Goal: Book appointment/travel/reservation

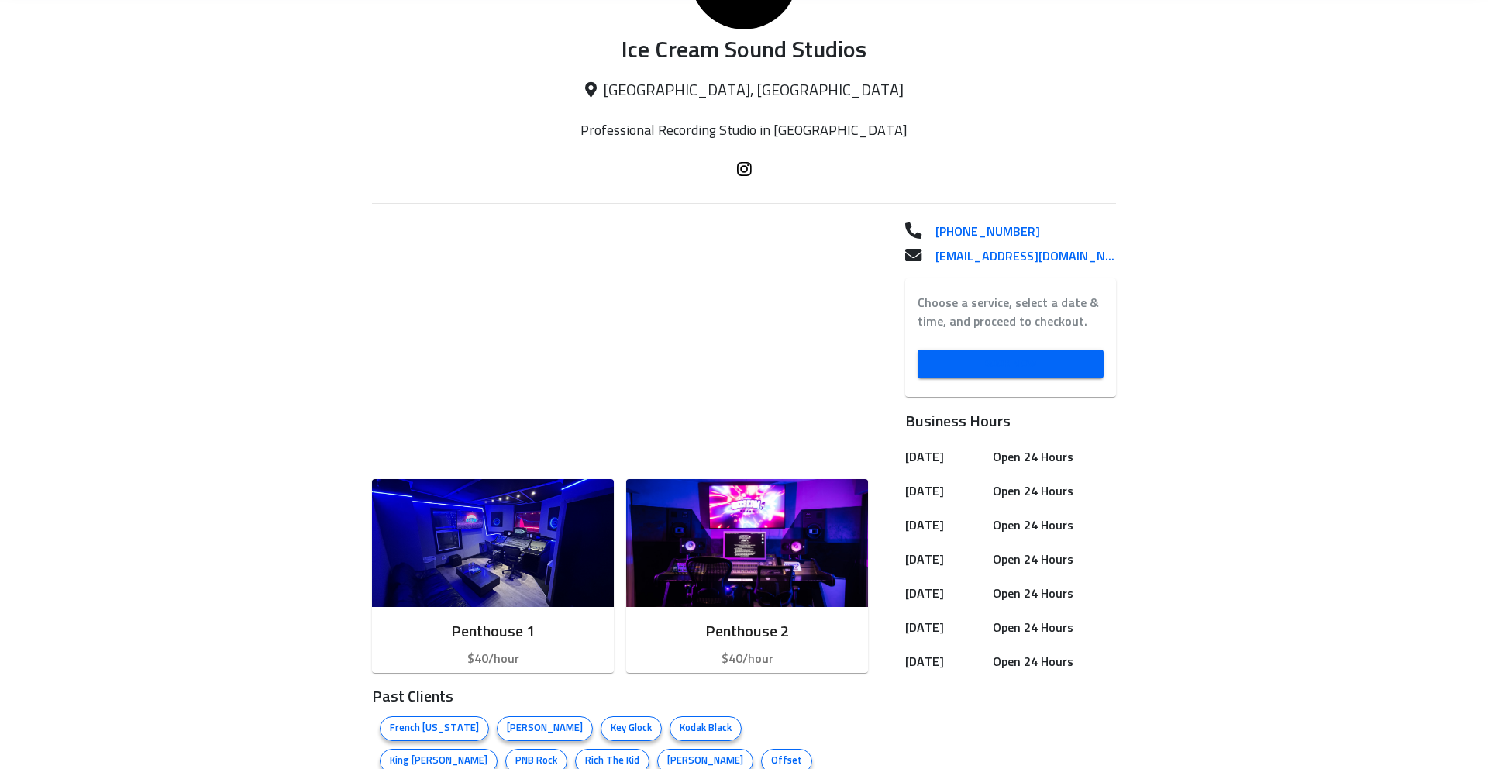
scroll to position [263, 0]
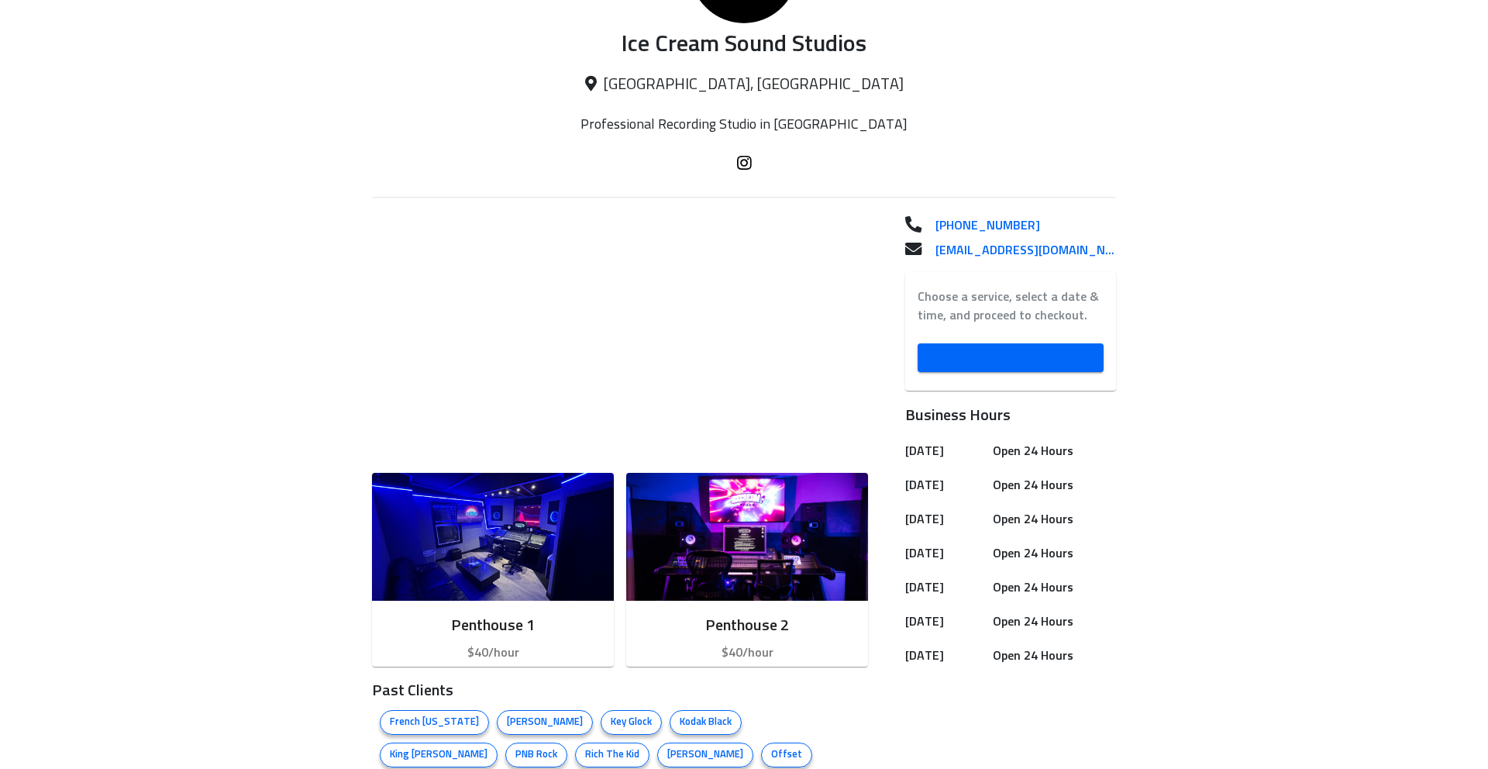
click at [1007, 364] on span "Book Now" at bounding box center [1010, 357] width 161 height 19
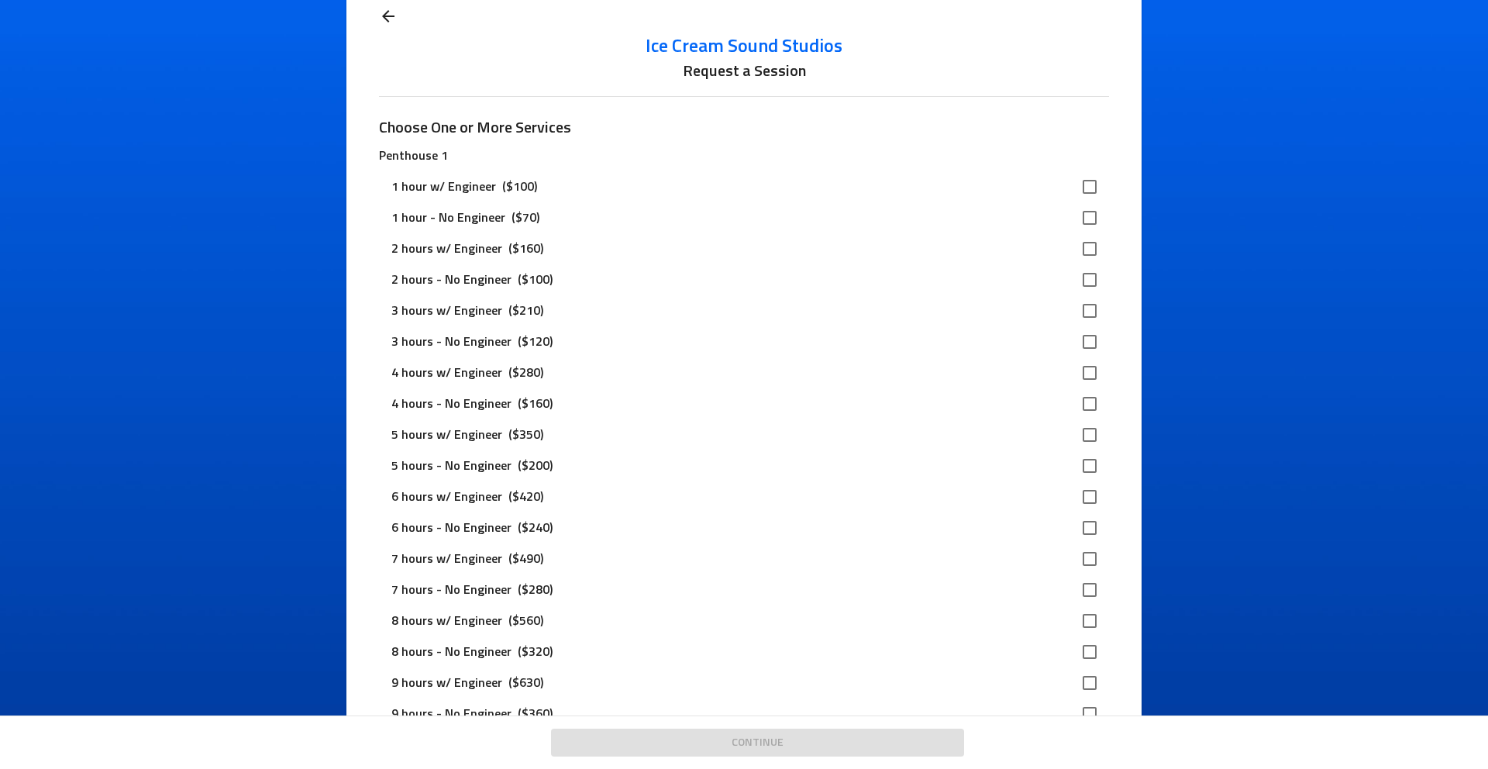
scroll to position [54, 0]
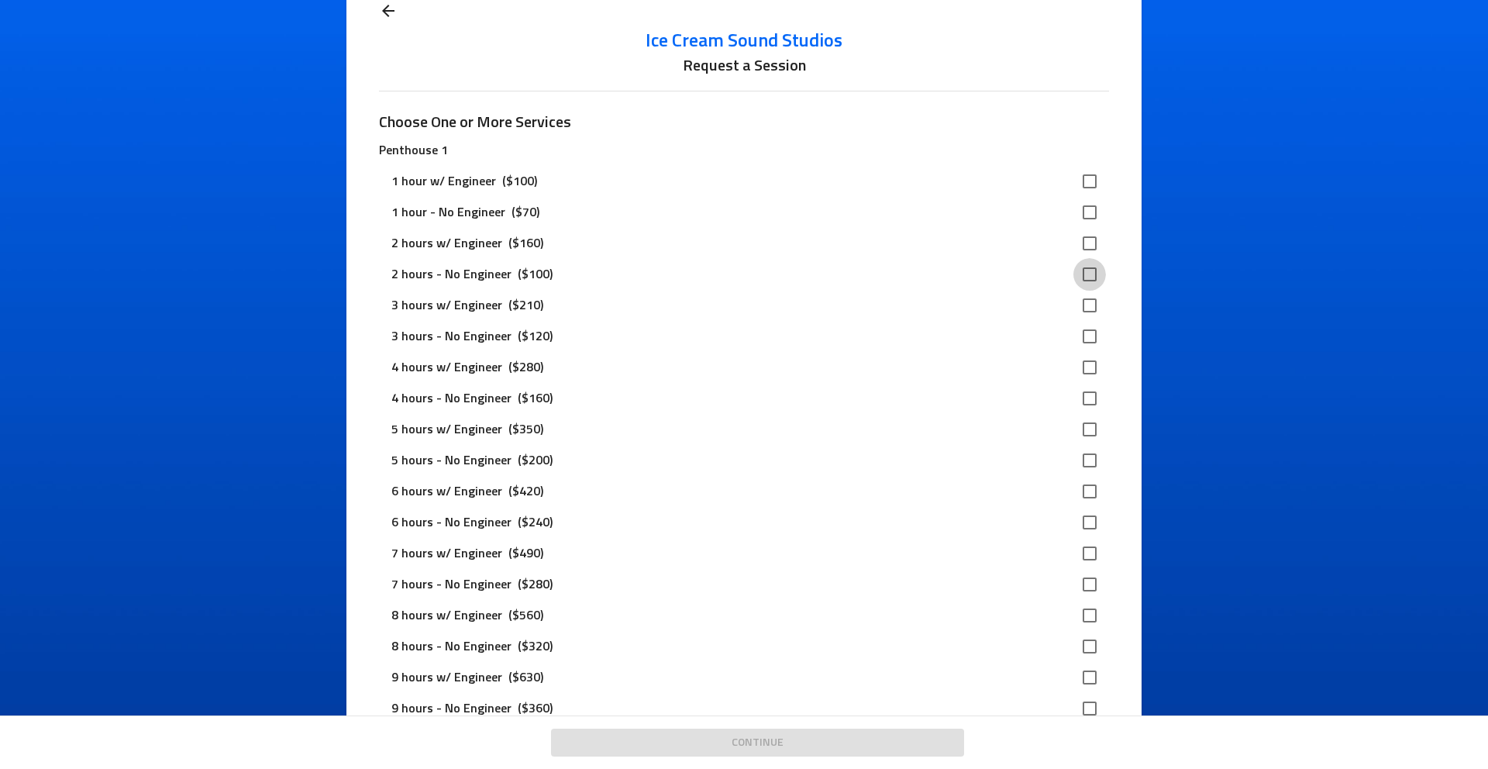
click at [1094, 273] on input "checkbox" at bounding box center [1089, 274] width 33 height 33
checkbox input "true"
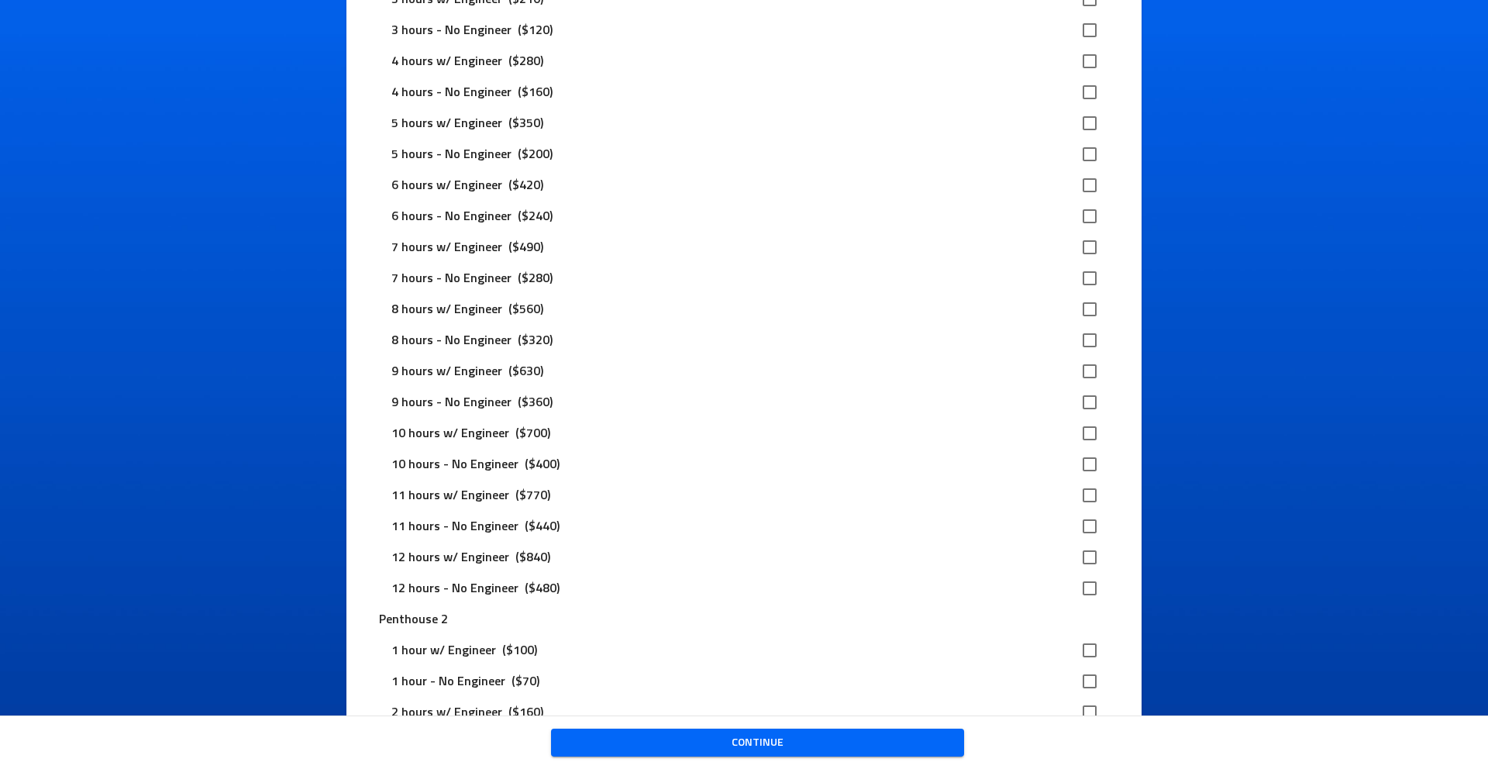
scroll to position [539, 0]
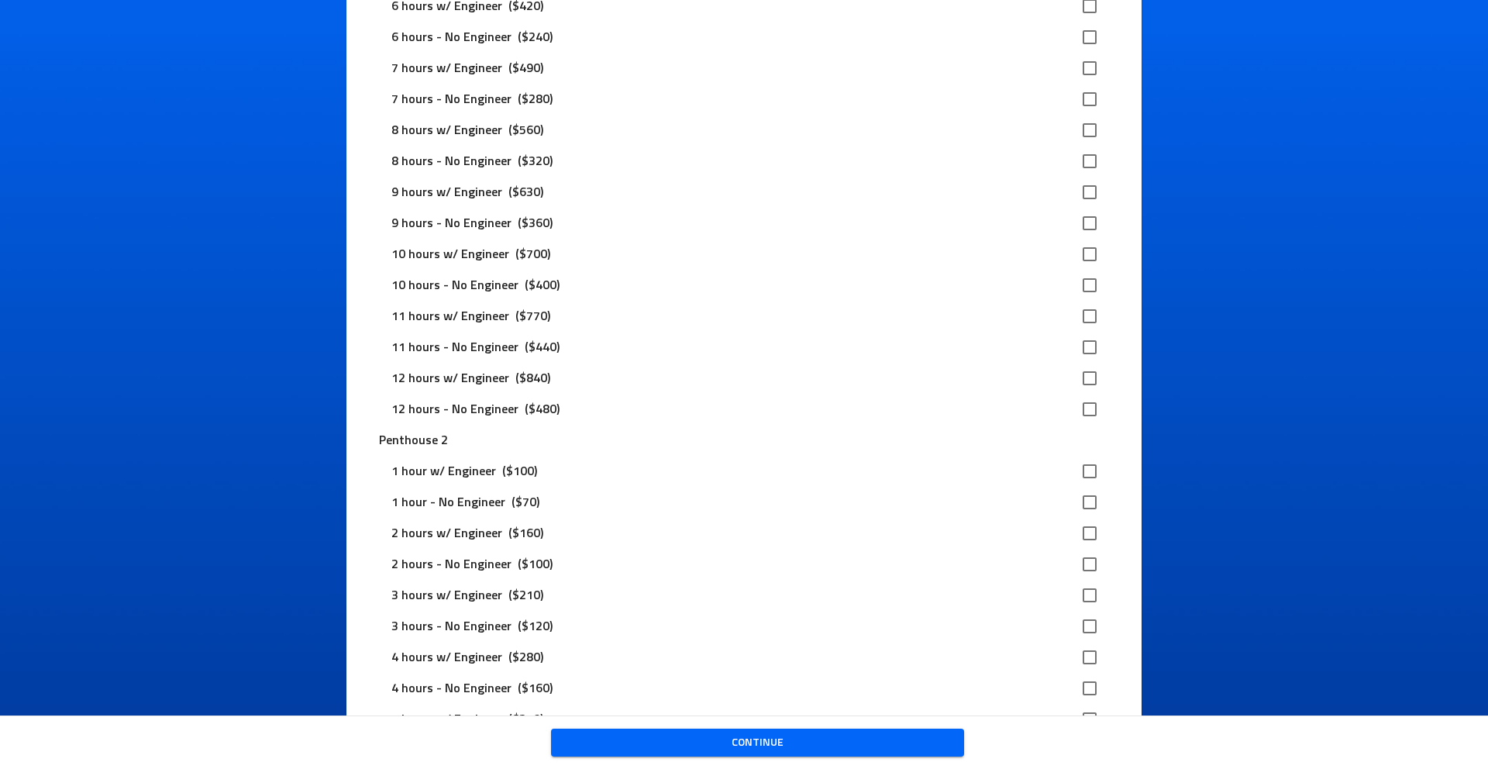
click at [790, 749] on span "Continue" at bounding box center [757, 742] width 388 height 19
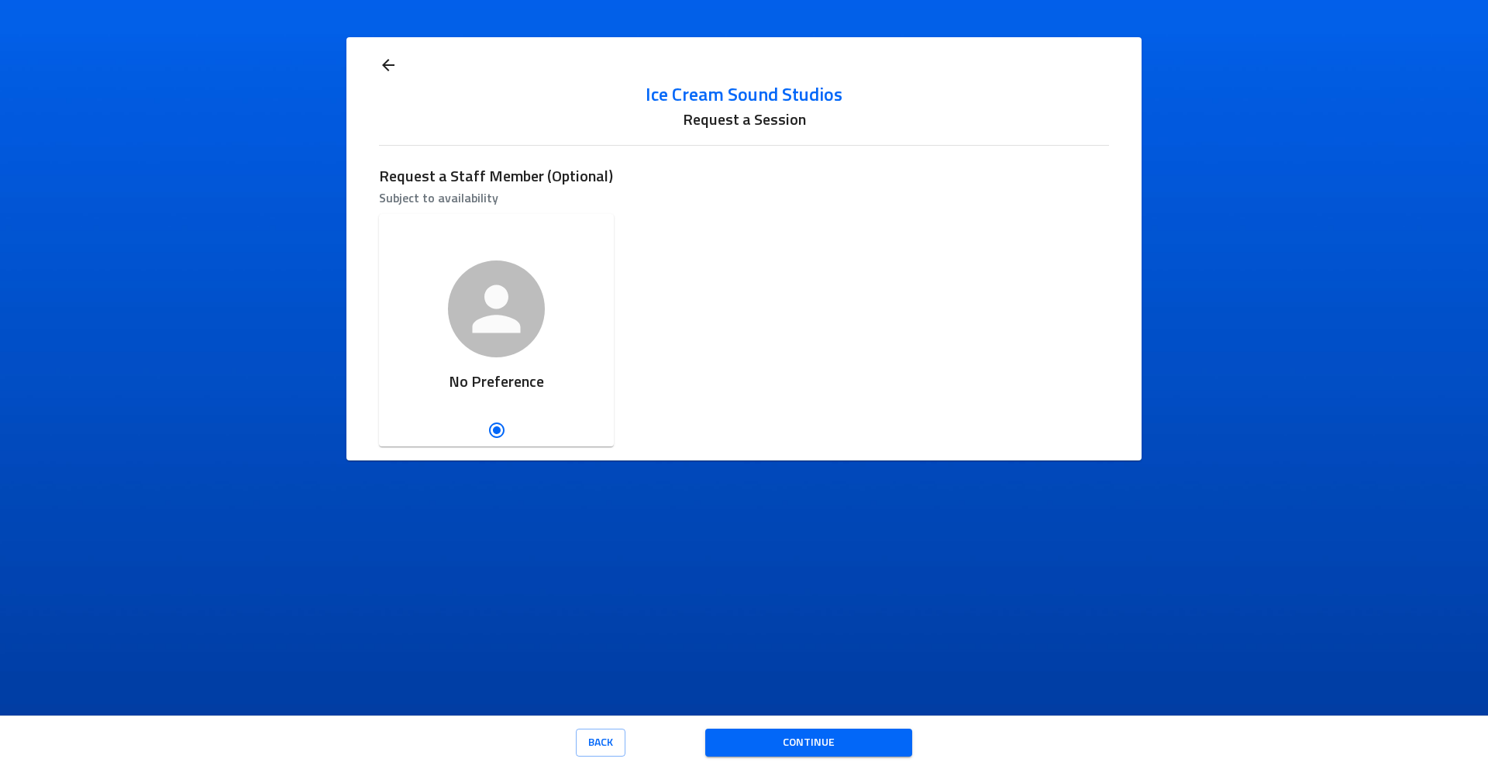
click at [392, 67] on icon at bounding box center [388, 65] width 19 height 19
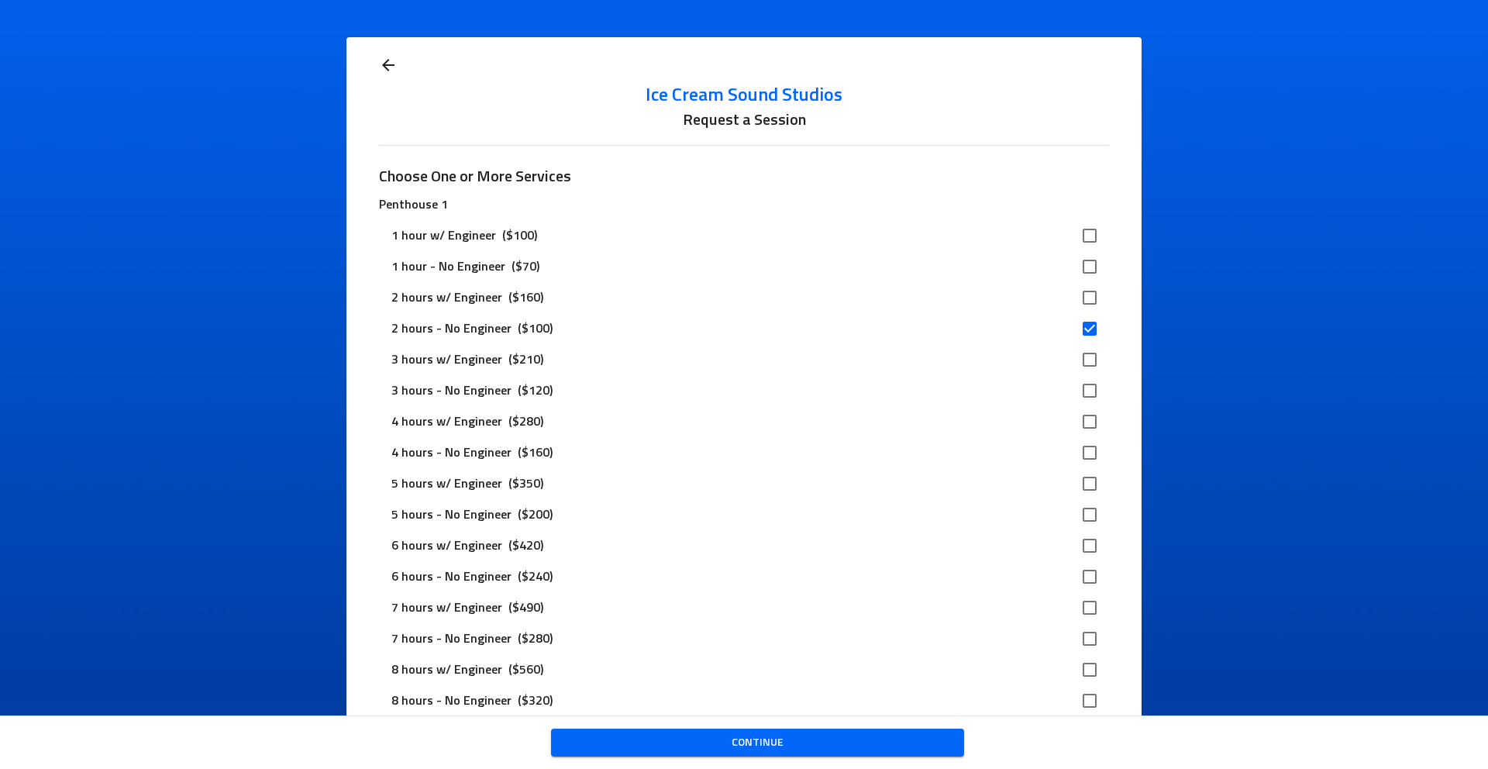
click at [392, 67] on icon at bounding box center [388, 65] width 19 height 19
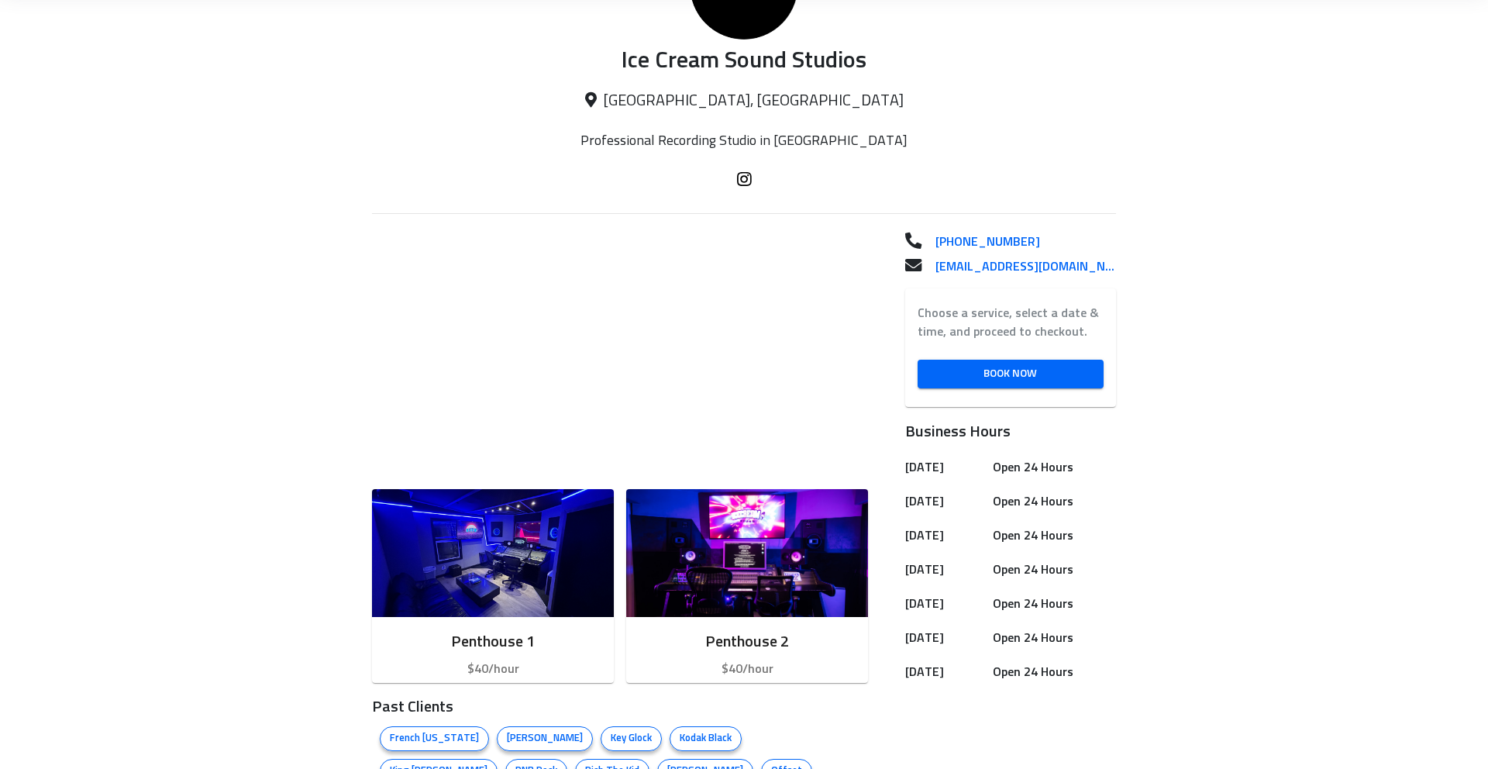
scroll to position [353, 0]
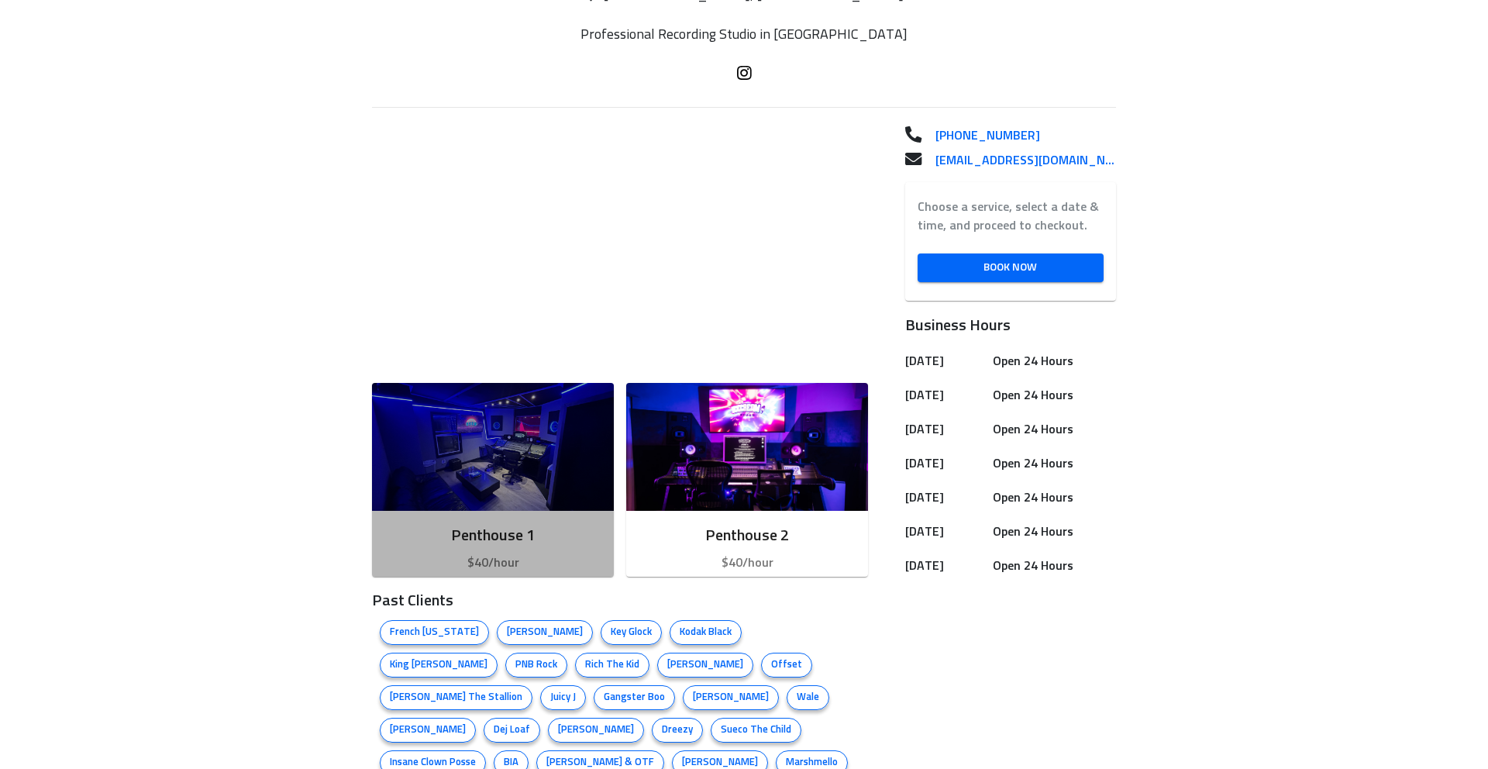
click at [551, 452] on img "button" at bounding box center [493, 447] width 242 height 128
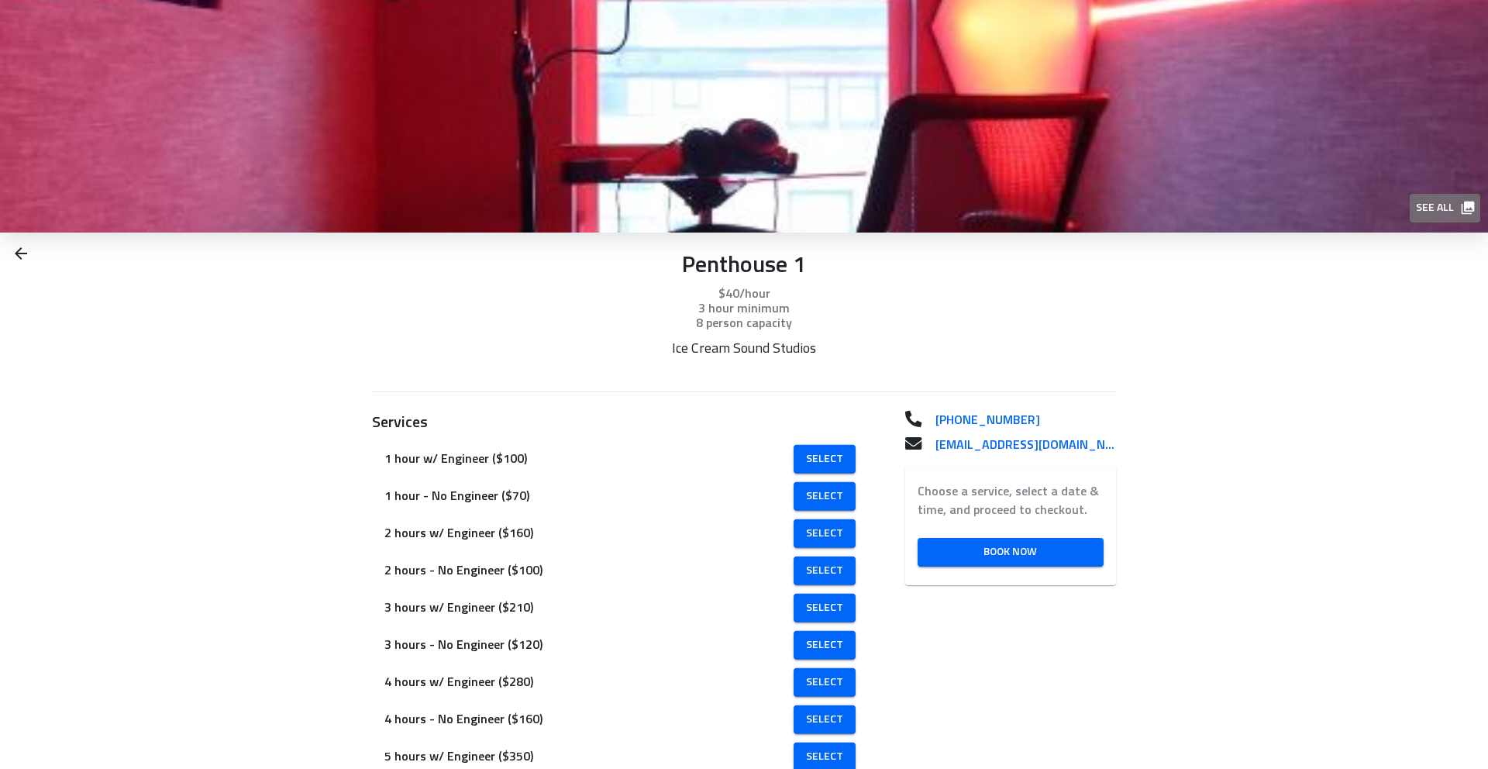
click at [1423, 196] on button "See all" at bounding box center [1444, 208] width 71 height 29
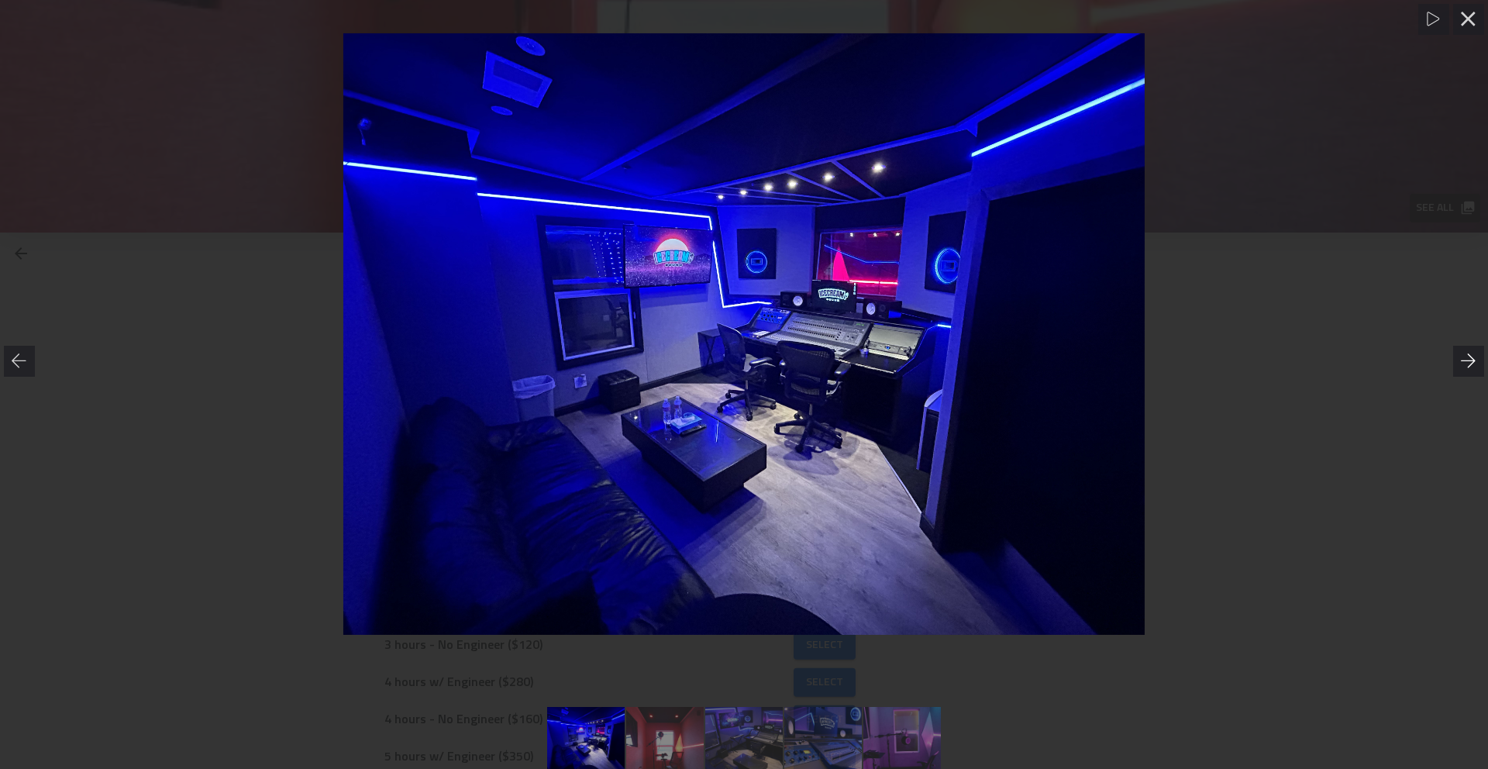
click at [1456, 362] on div at bounding box center [1468, 361] width 31 height 31
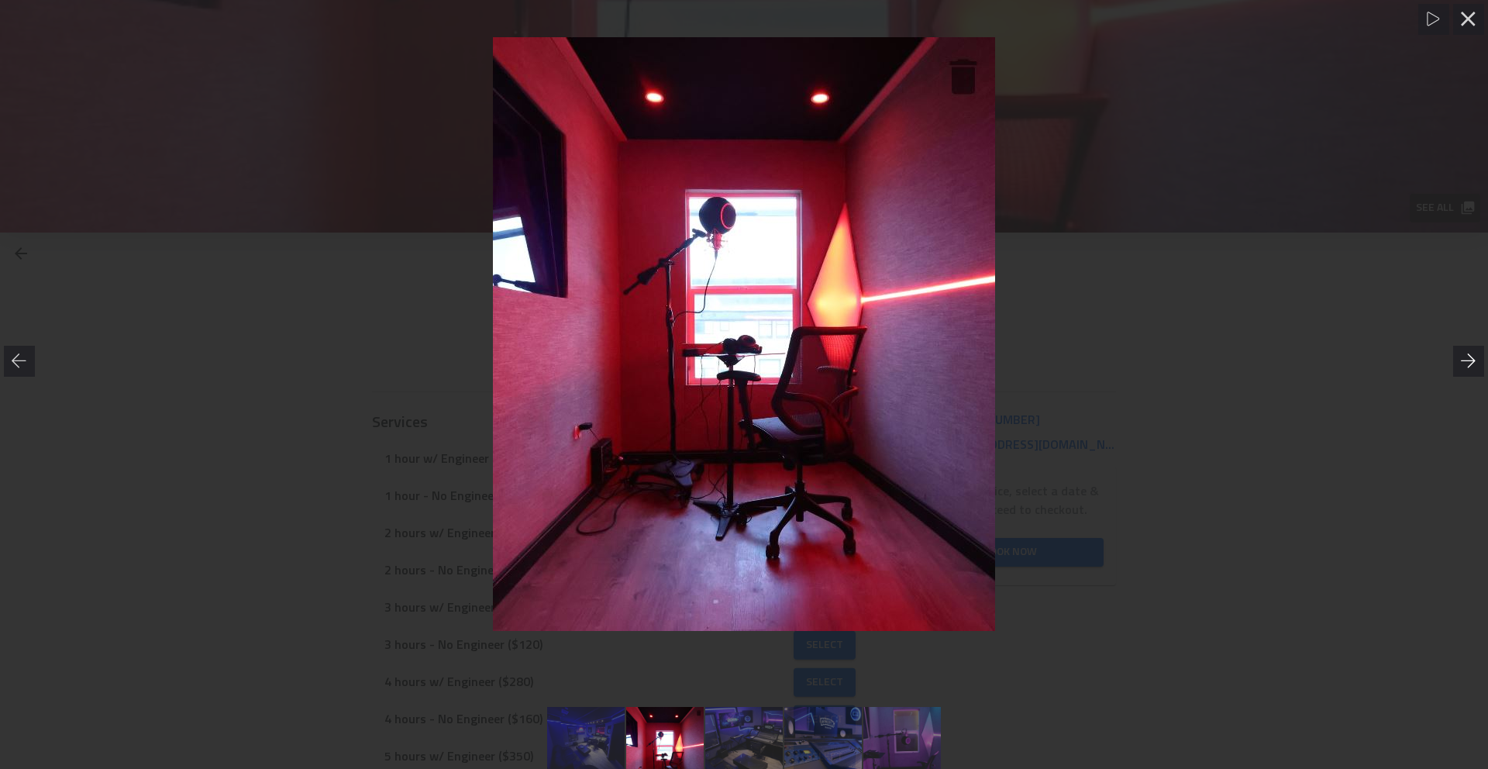
click at [1457, 361] on div at bounding box center [1468, 361] width 31 height 31
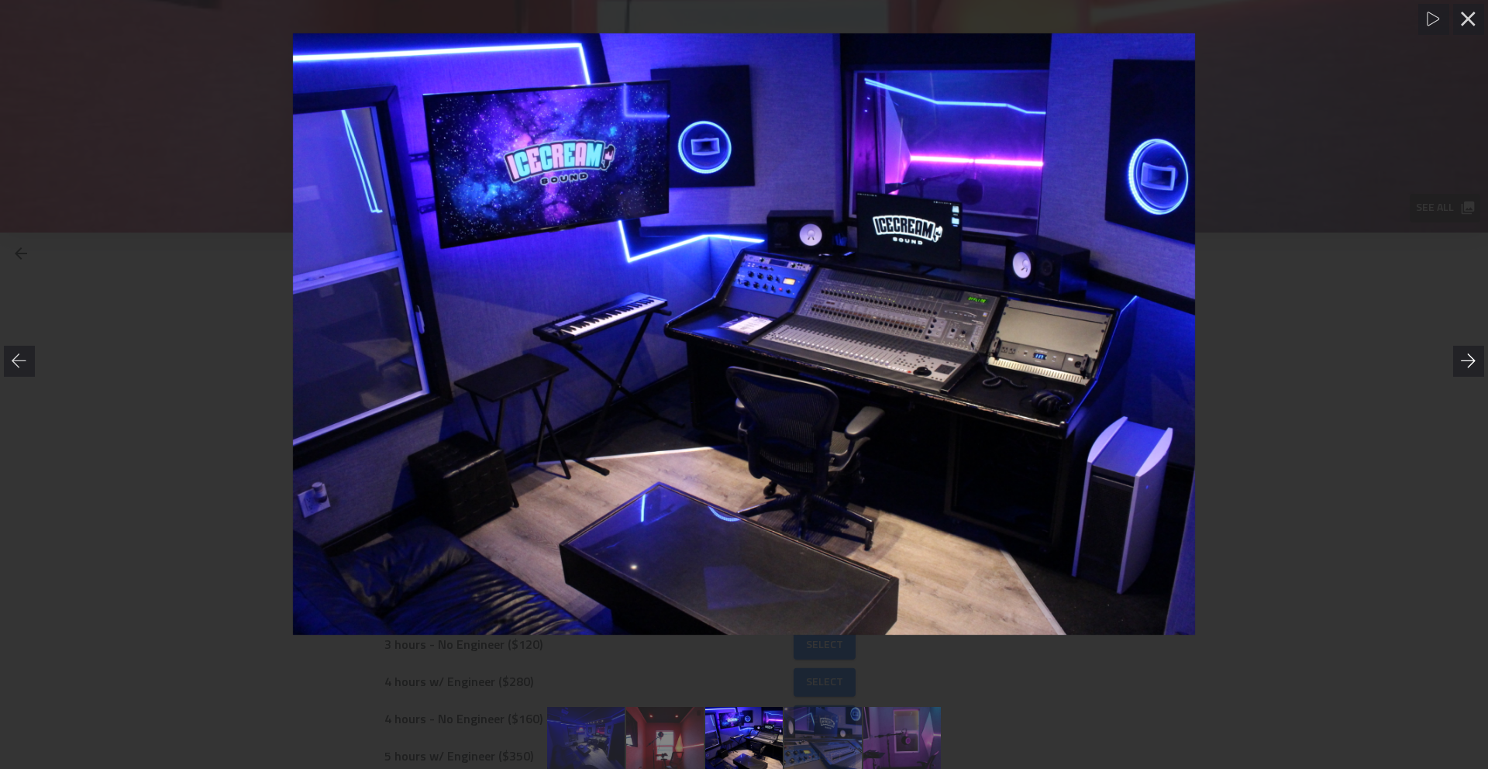
click at [1457, 361] on div at bounding box center [1468, 361] width 31 height 31
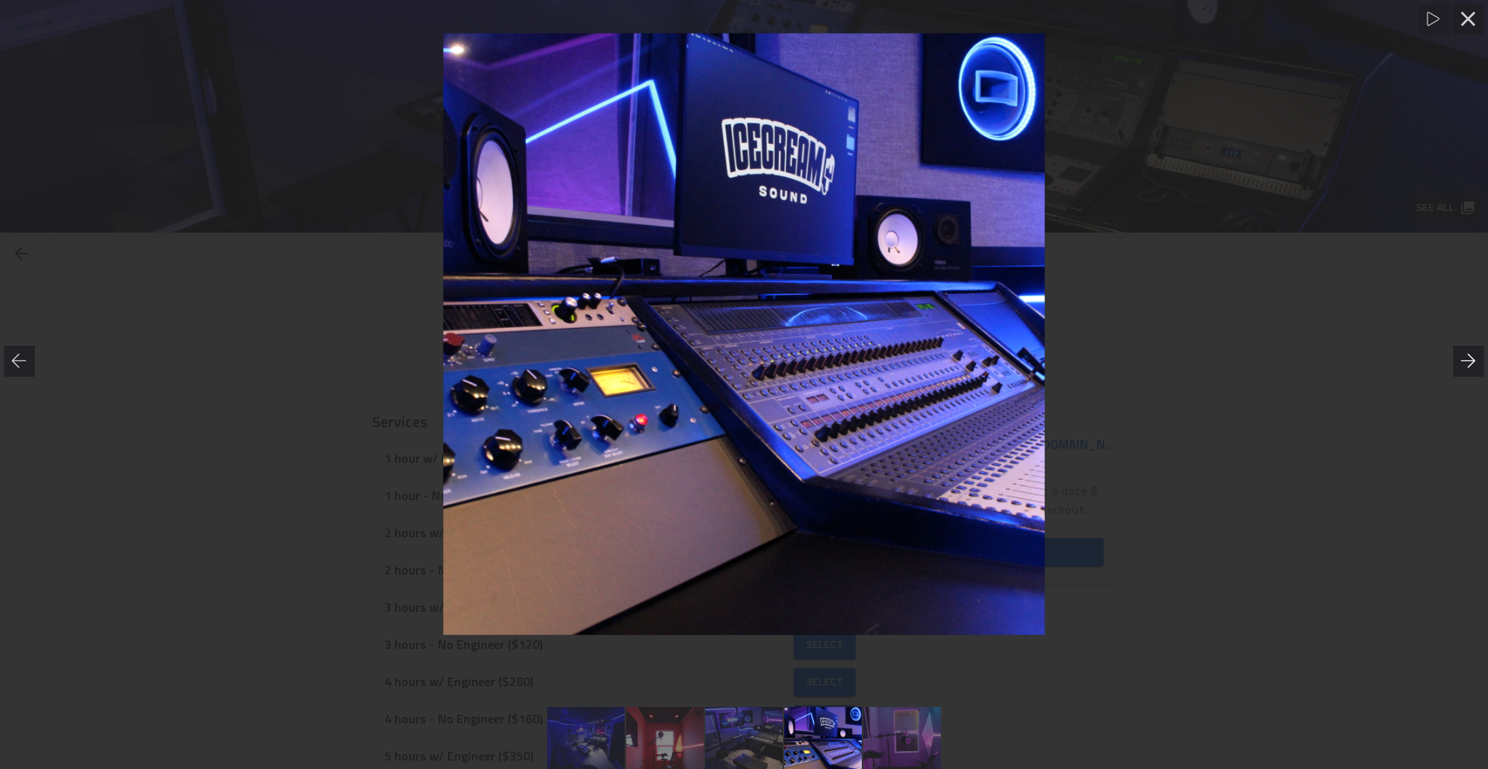
click at [1457, 361] on div at bounding box center [1468, 361] width 31 height 31
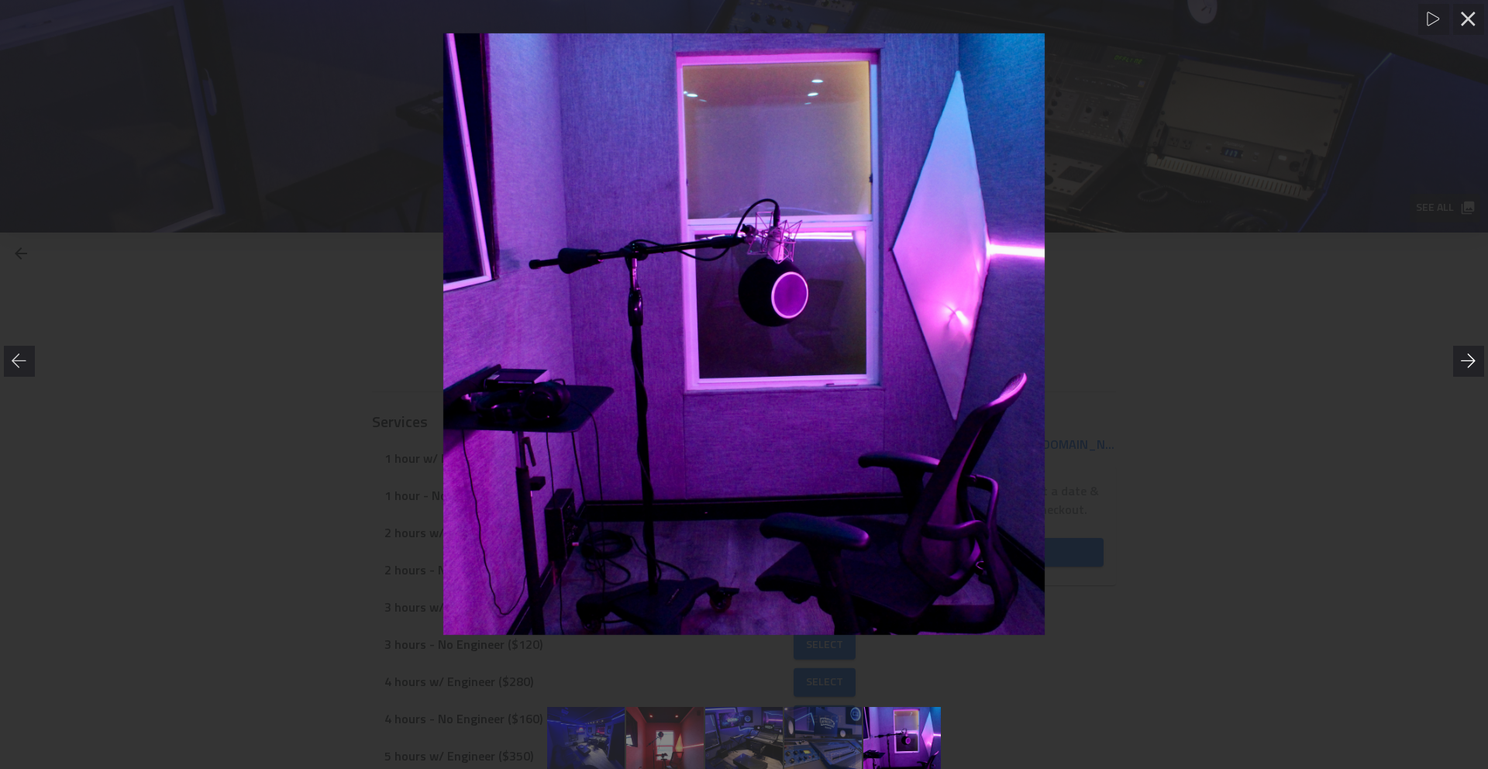
click at [1457, 361] on div at bounding box center [1468, 361] width 31 height 31
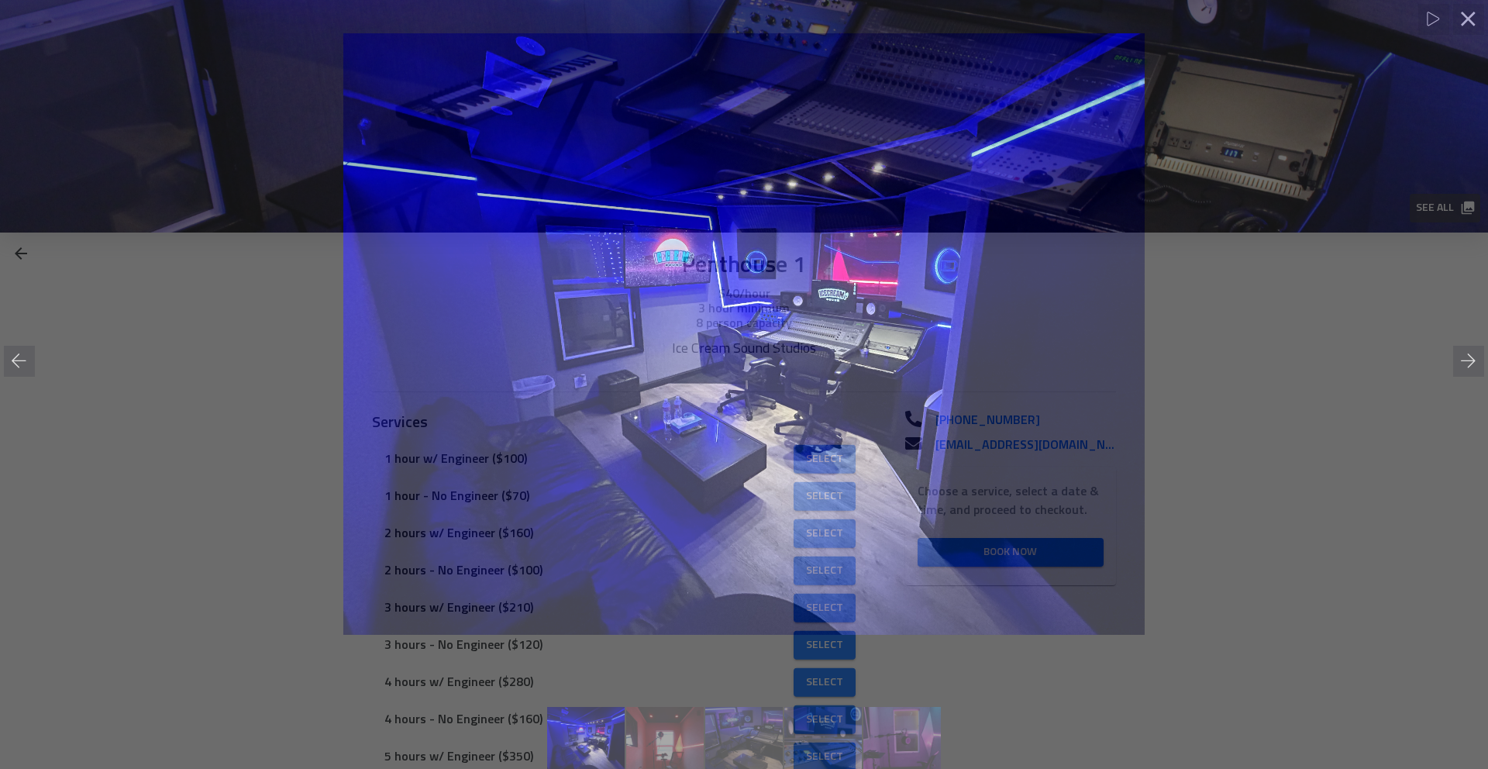
click at [1268, 384] on div at bounding box center [744, 333] width 1488 height 601
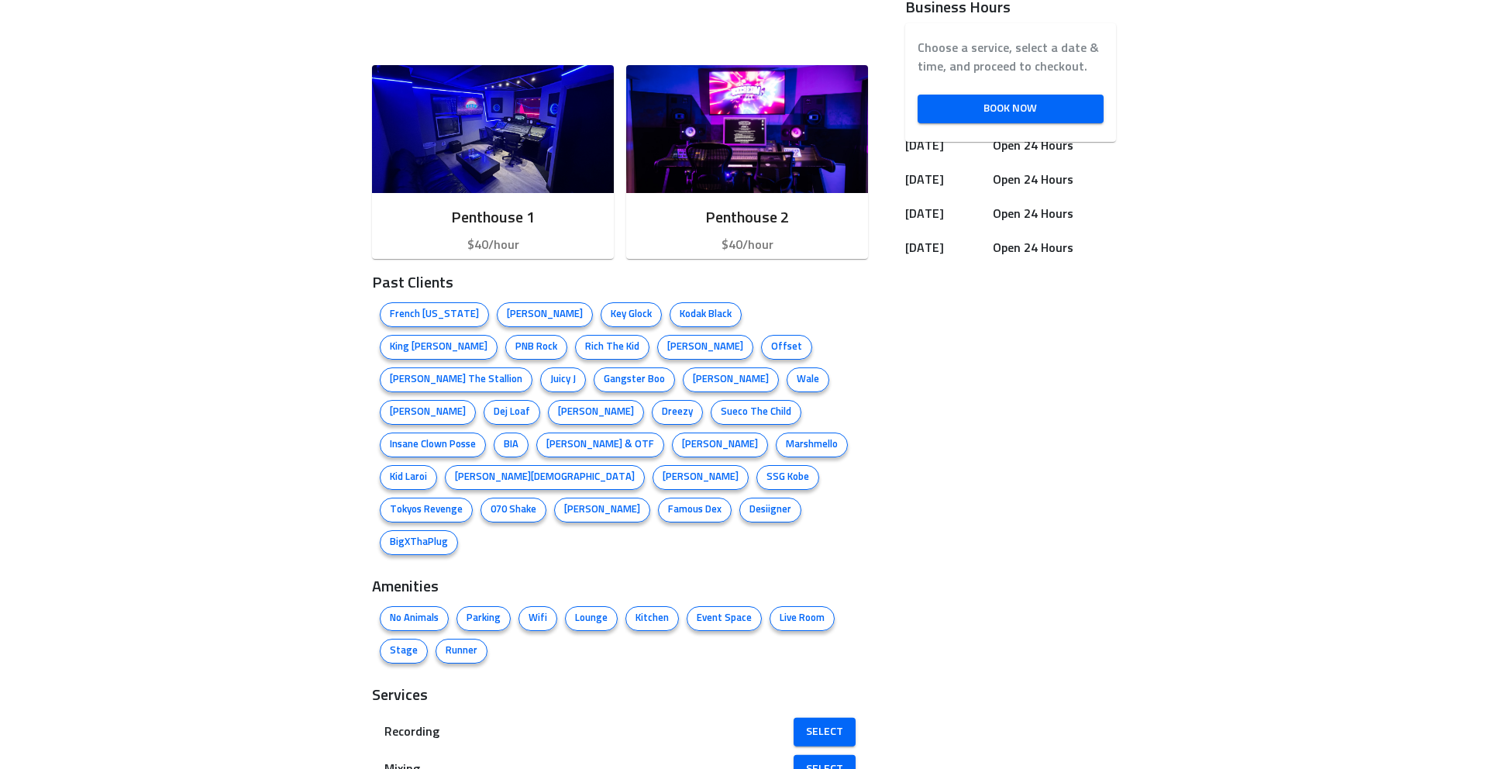
scroll to position [596, 0]
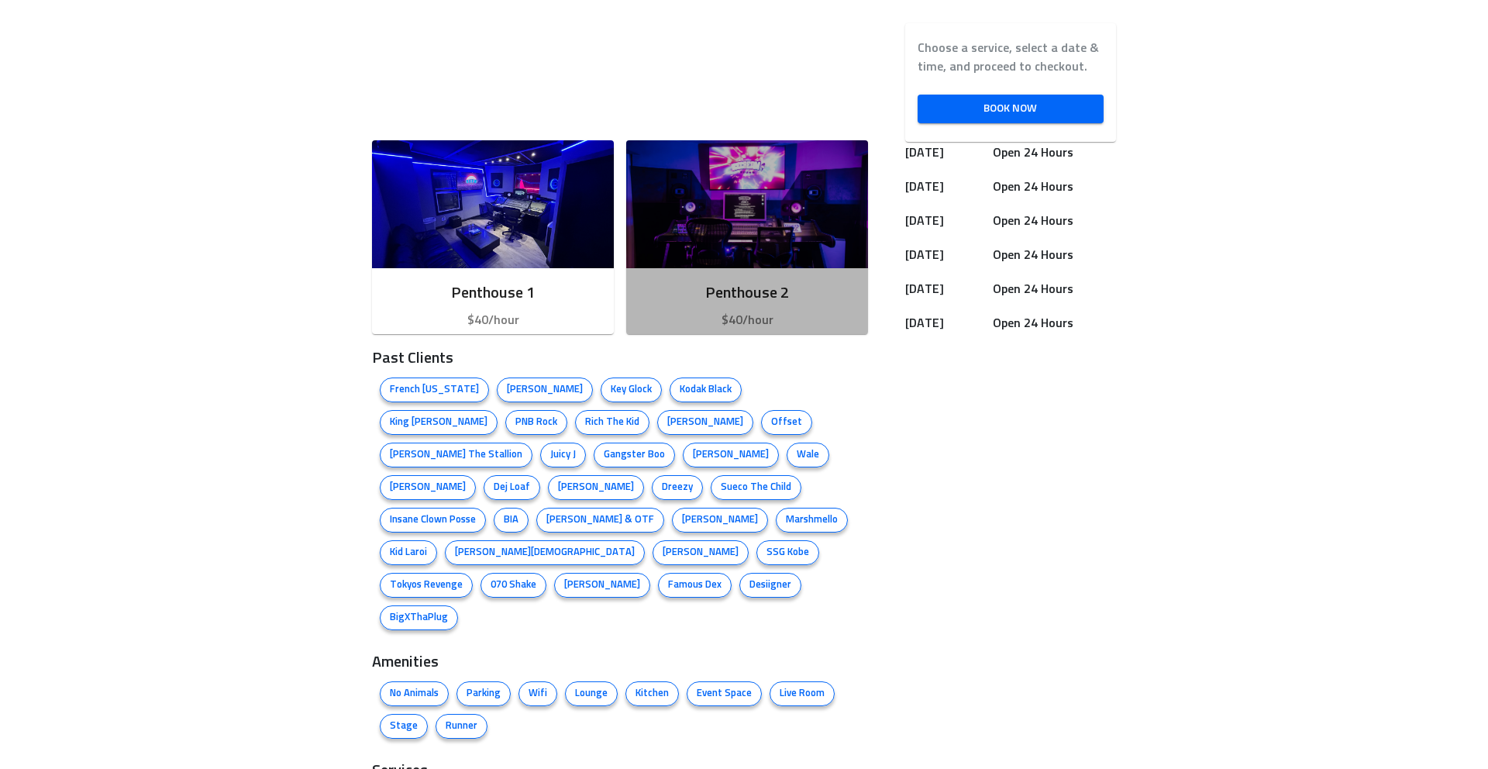
click at [707, 288] on h6 "Penthouse 2" at bounding box center [746, 292] width 217 height 25
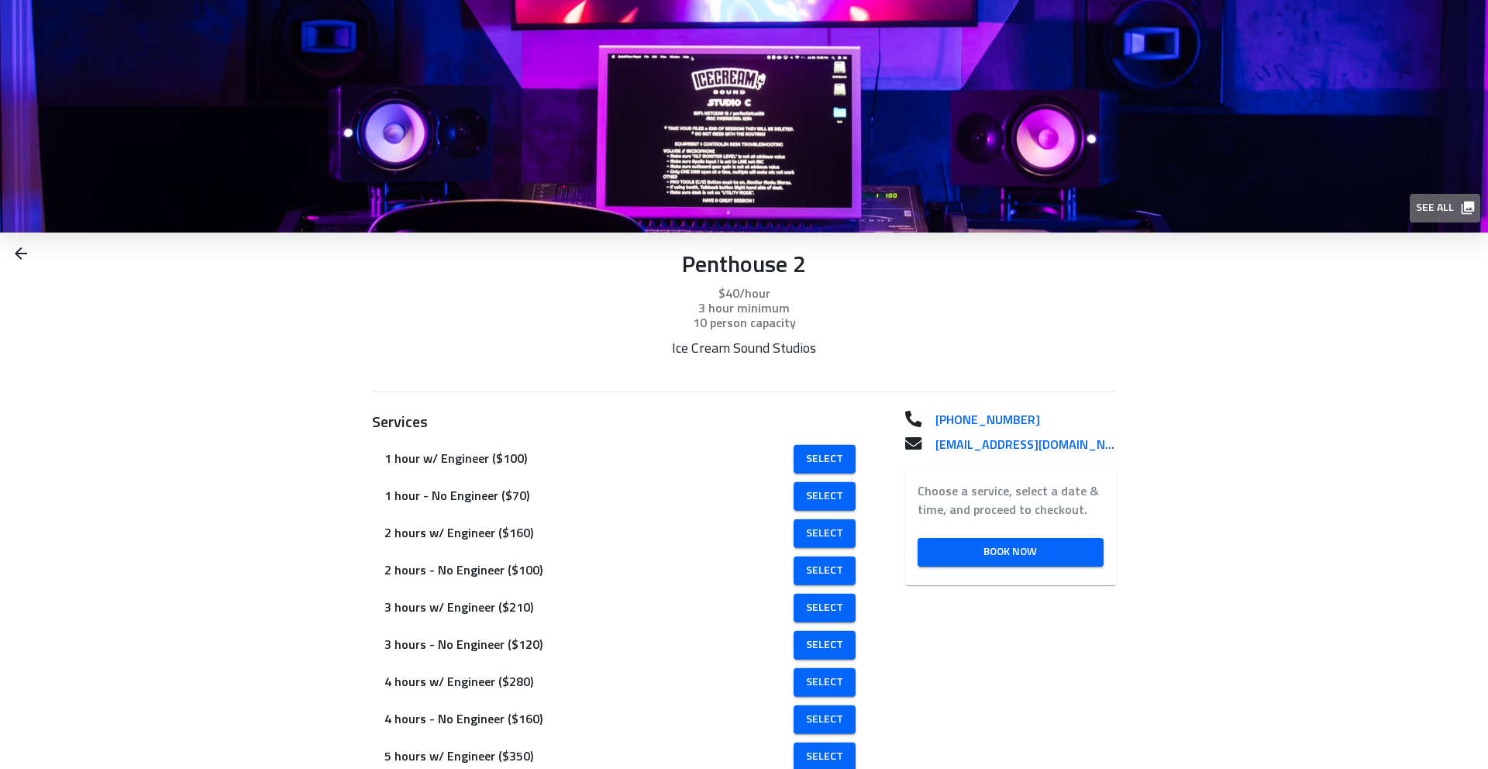
click at [1442, 217] on button "See all" at bounding box center [1444, 208] width 71 height 29
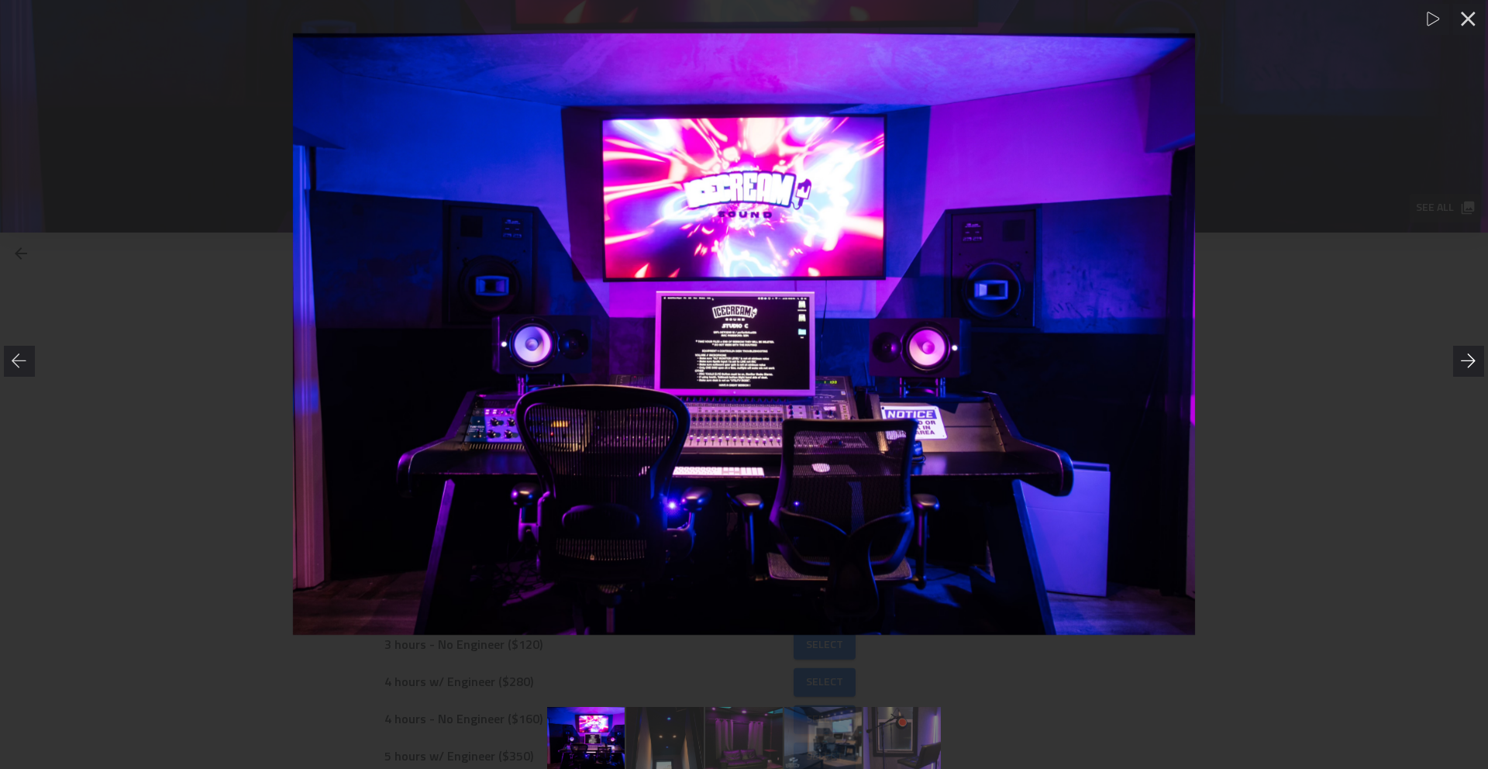
click at [1469, 355] on icon at bounding box center [1468, 360] width 15 height 14
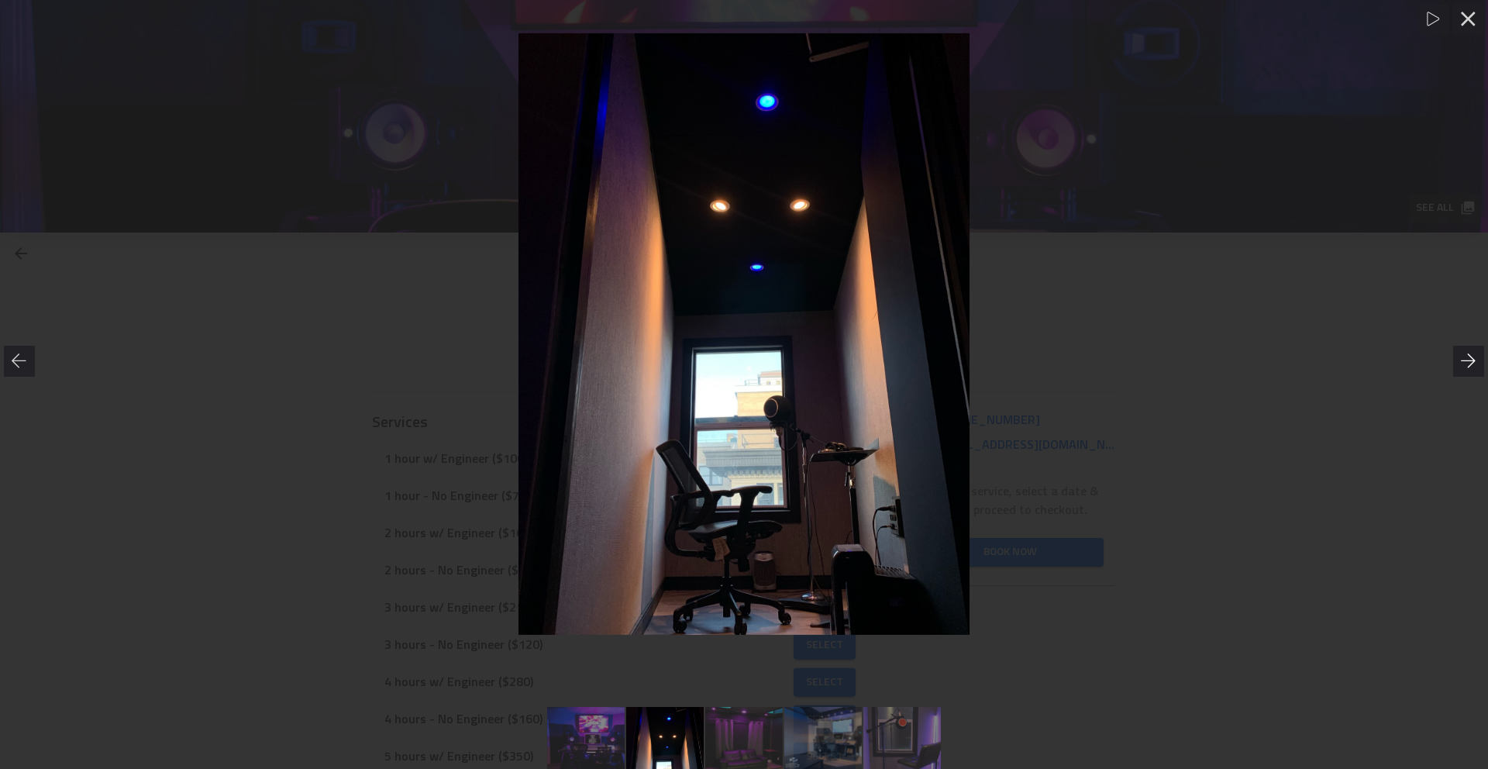
click at [1469, 355] on icon at bounding box center [1468, 360] width 15 height 14
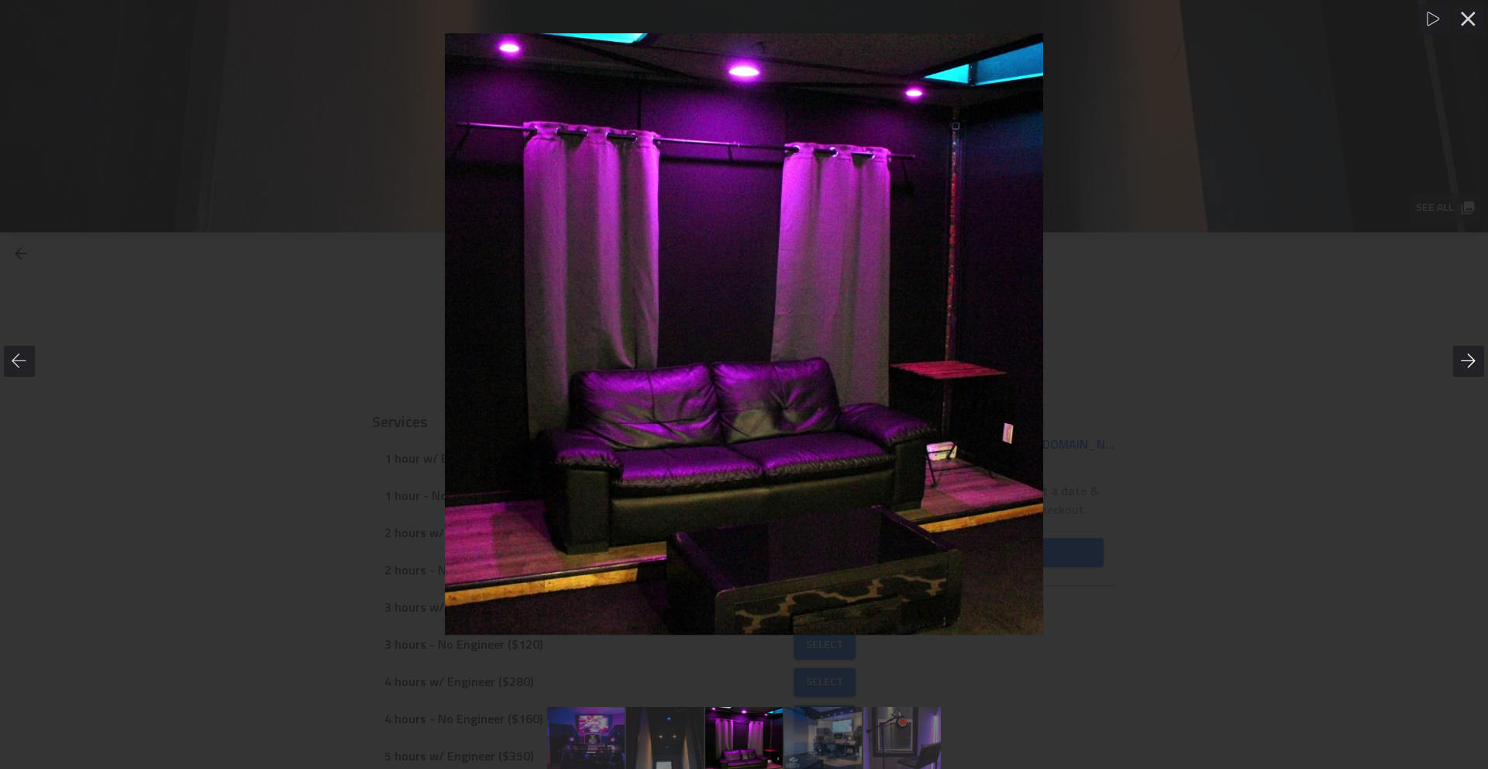
click at [1469, 355] on icon at bounding box center [1468, 360] width 15 height 14
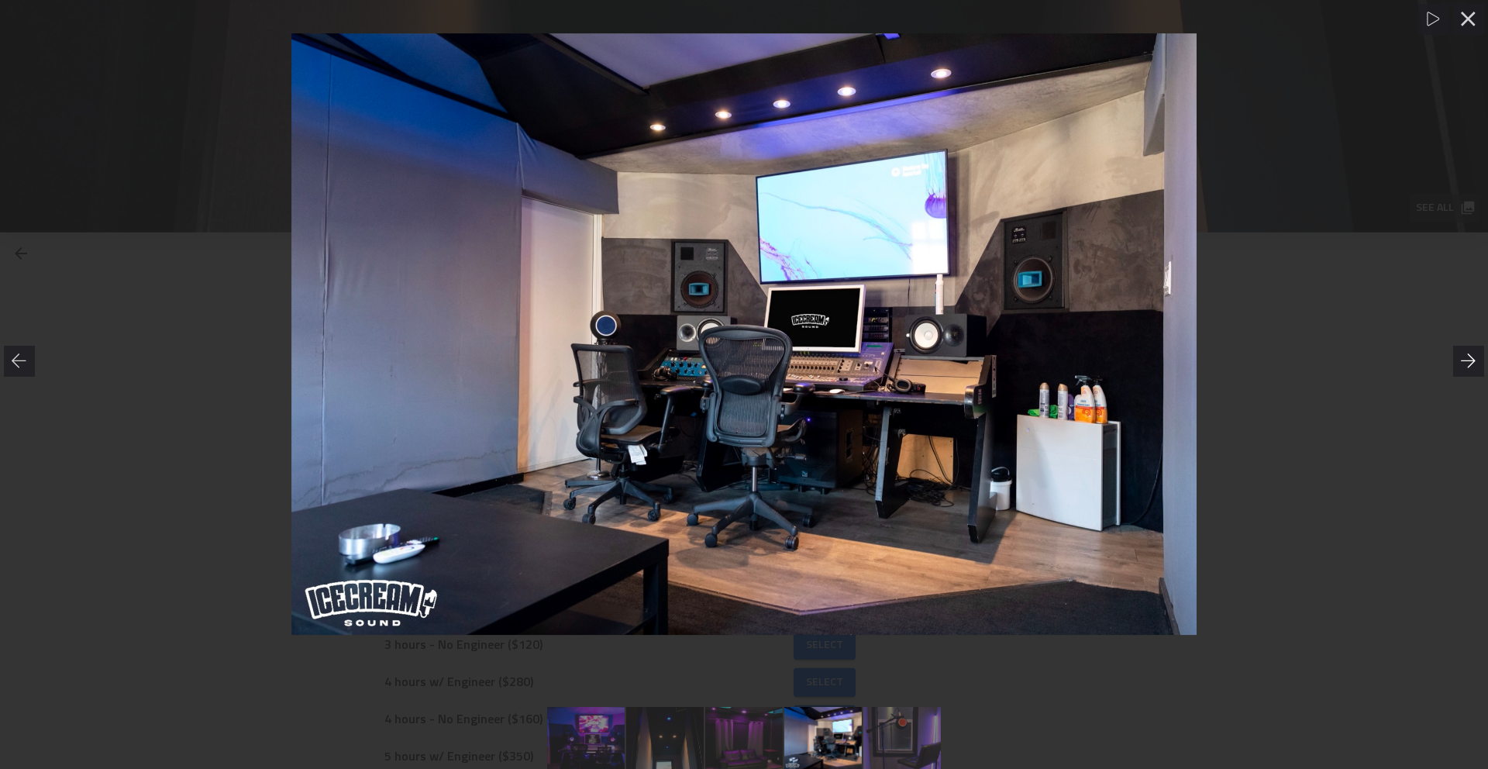
click at [1469, 355] on icon at bounding box center [1468, 360] width 15 height 14
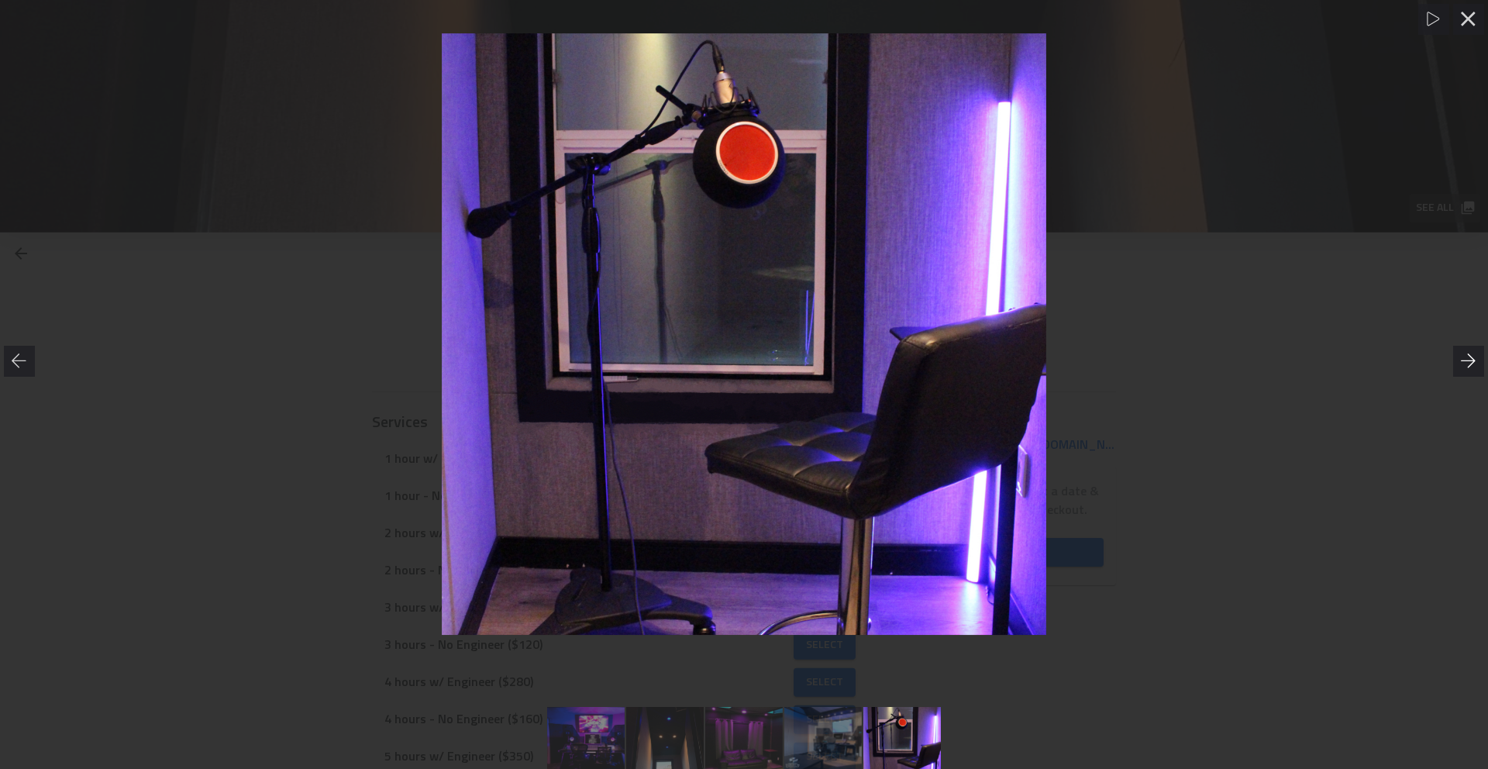
click at [1469, 355] on icon at bounding box center [1468, 360] width 15 height 14
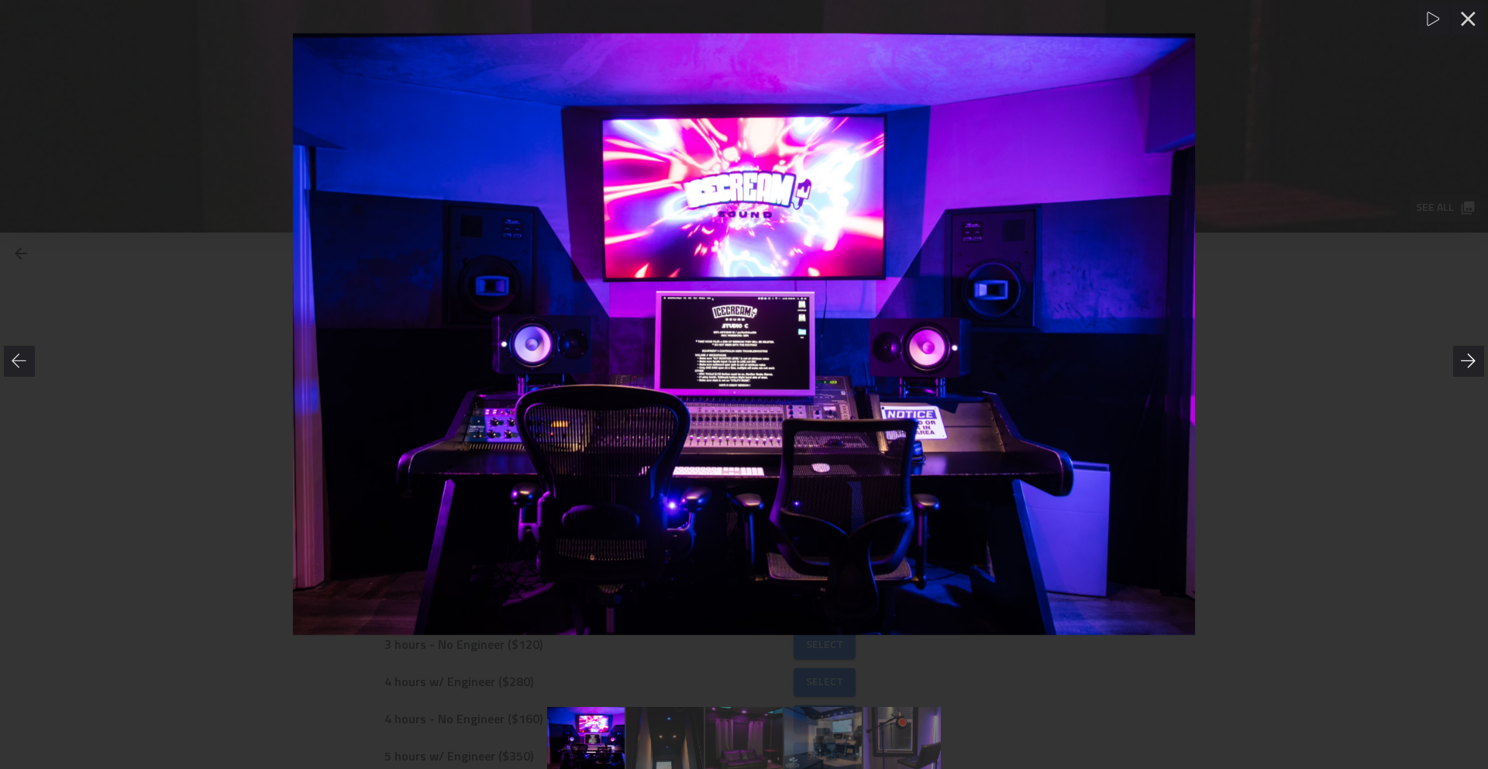
click at [1469, 355] on icon at bounding box center [1468, 360] width 15 height 14
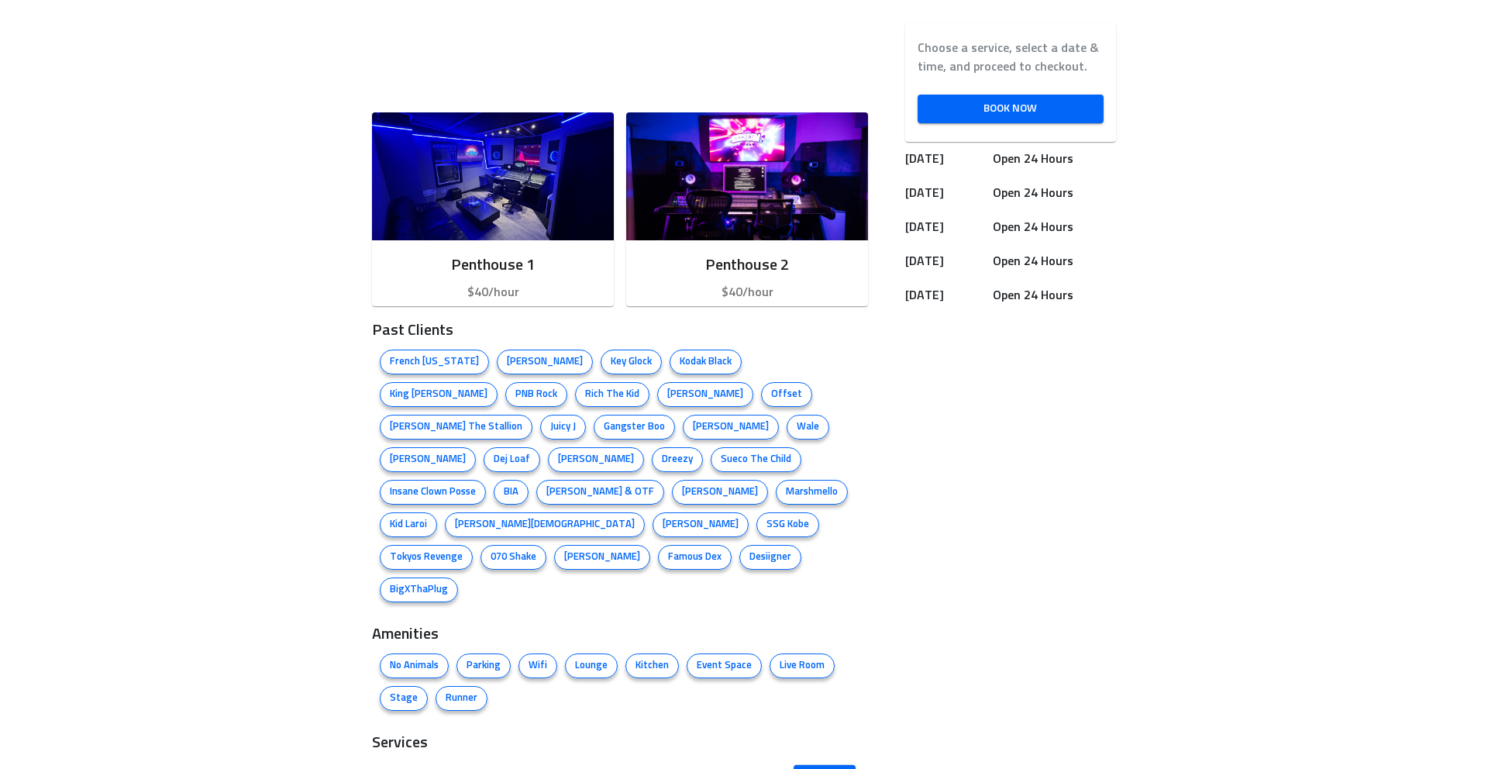
scroll to position [657, 0]
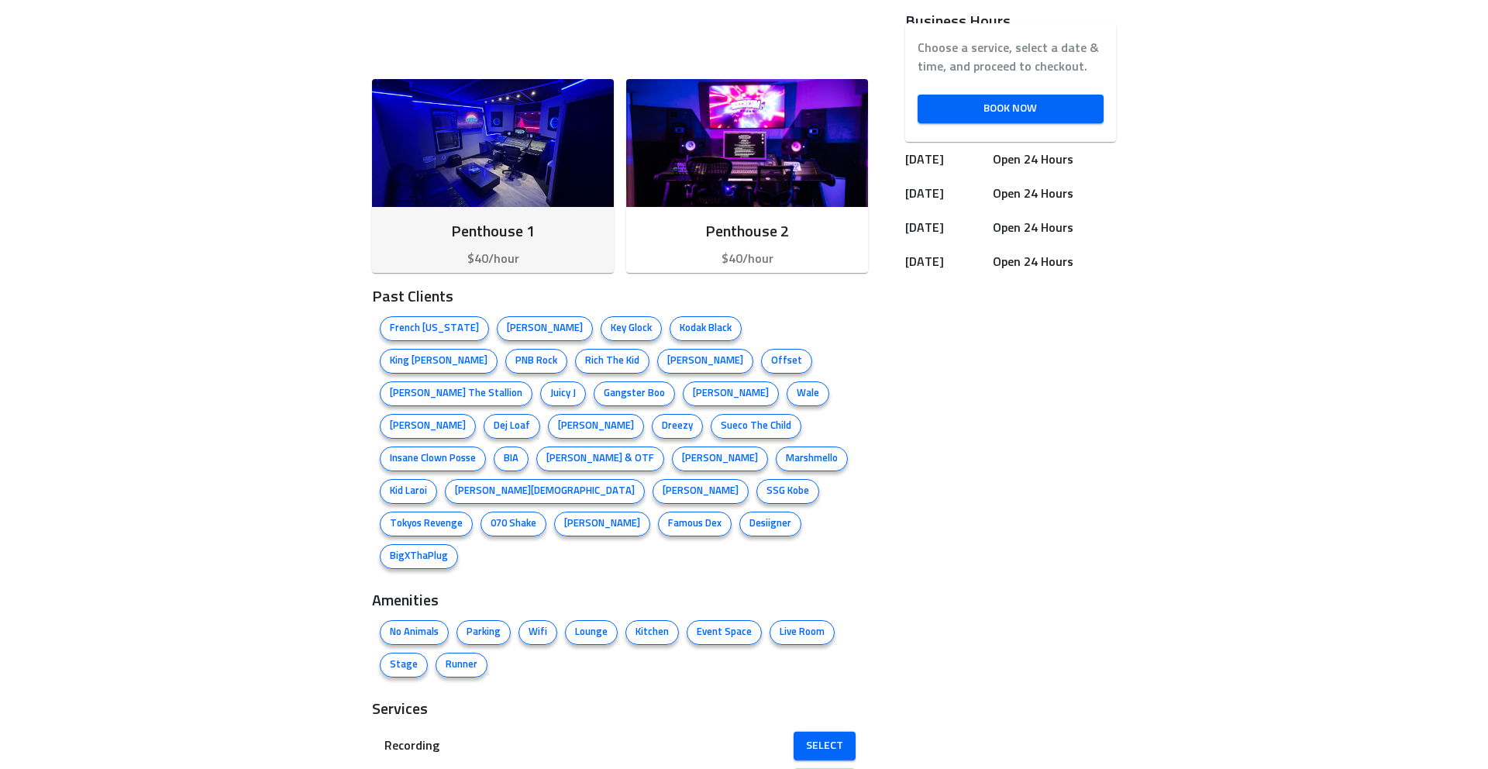
click at [514, 196] on img "button" at bounding box center [493, 143] width 242 height 128
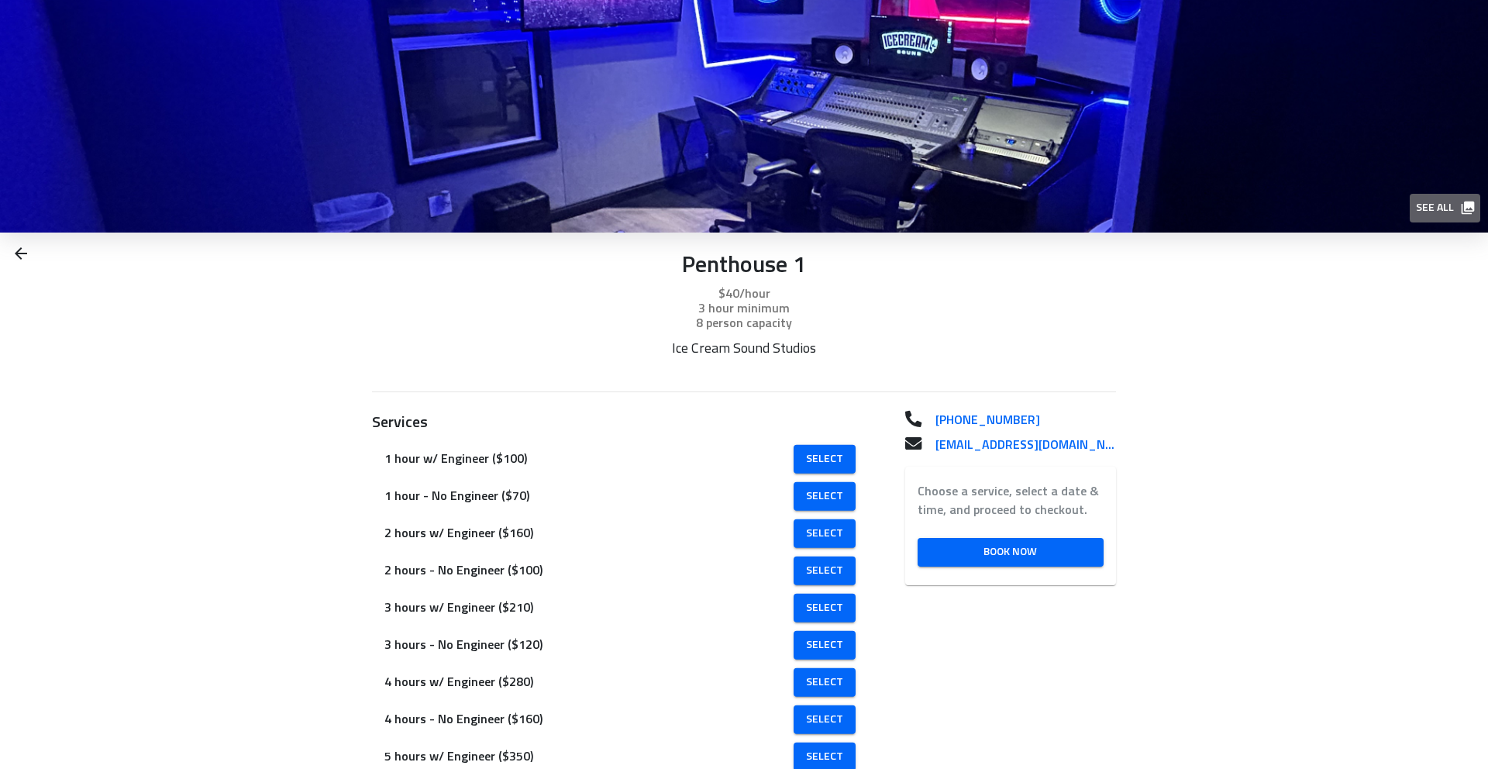
click at [1446, 204] on span "See all" at bounding box center [1444, 207] width 57 height 19
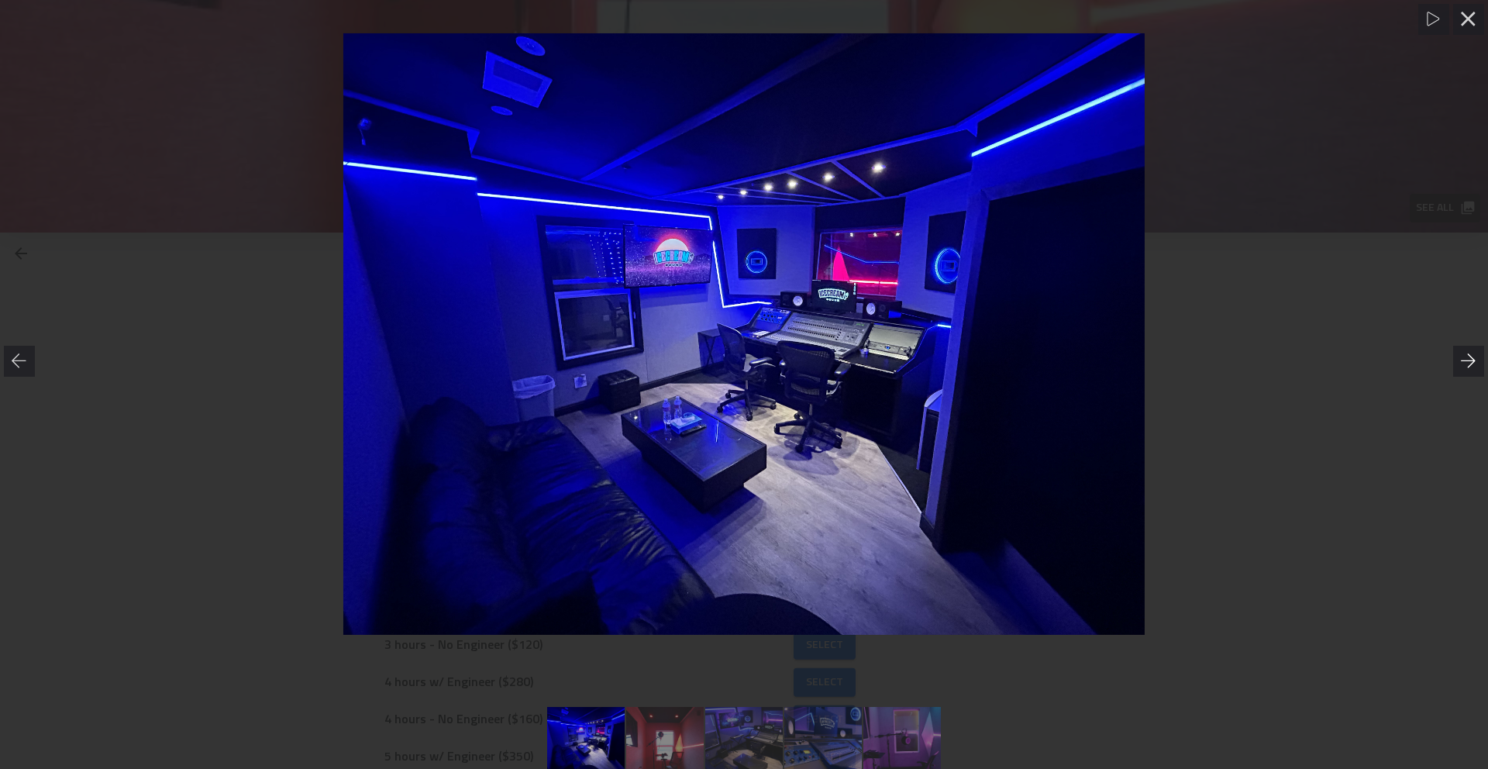
click at [1471, 364] on icon at bounding box center [1468, 360] width 15 height 14
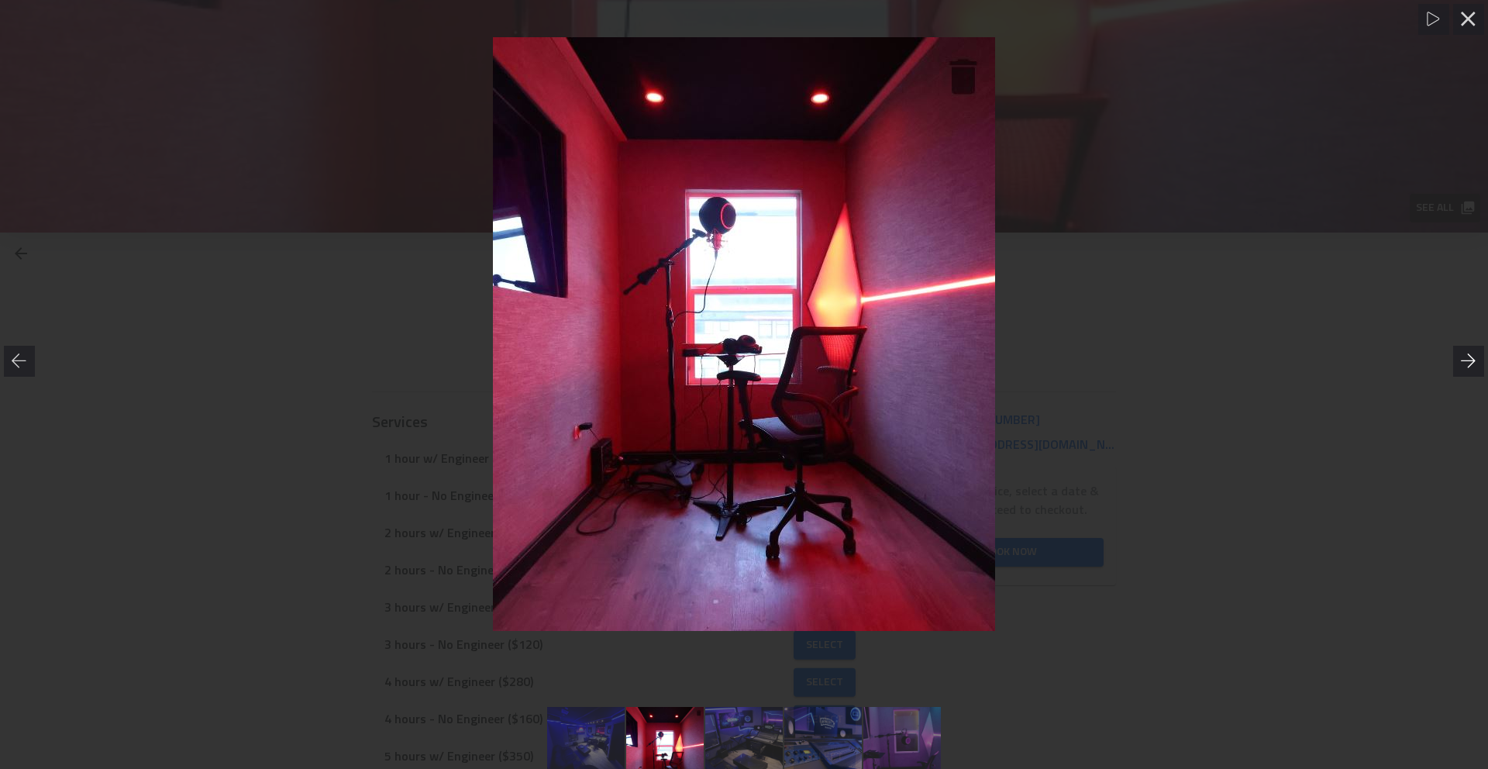
click at [1471, 364] on icon at bounding box center [1468, 360] width 15 height 14
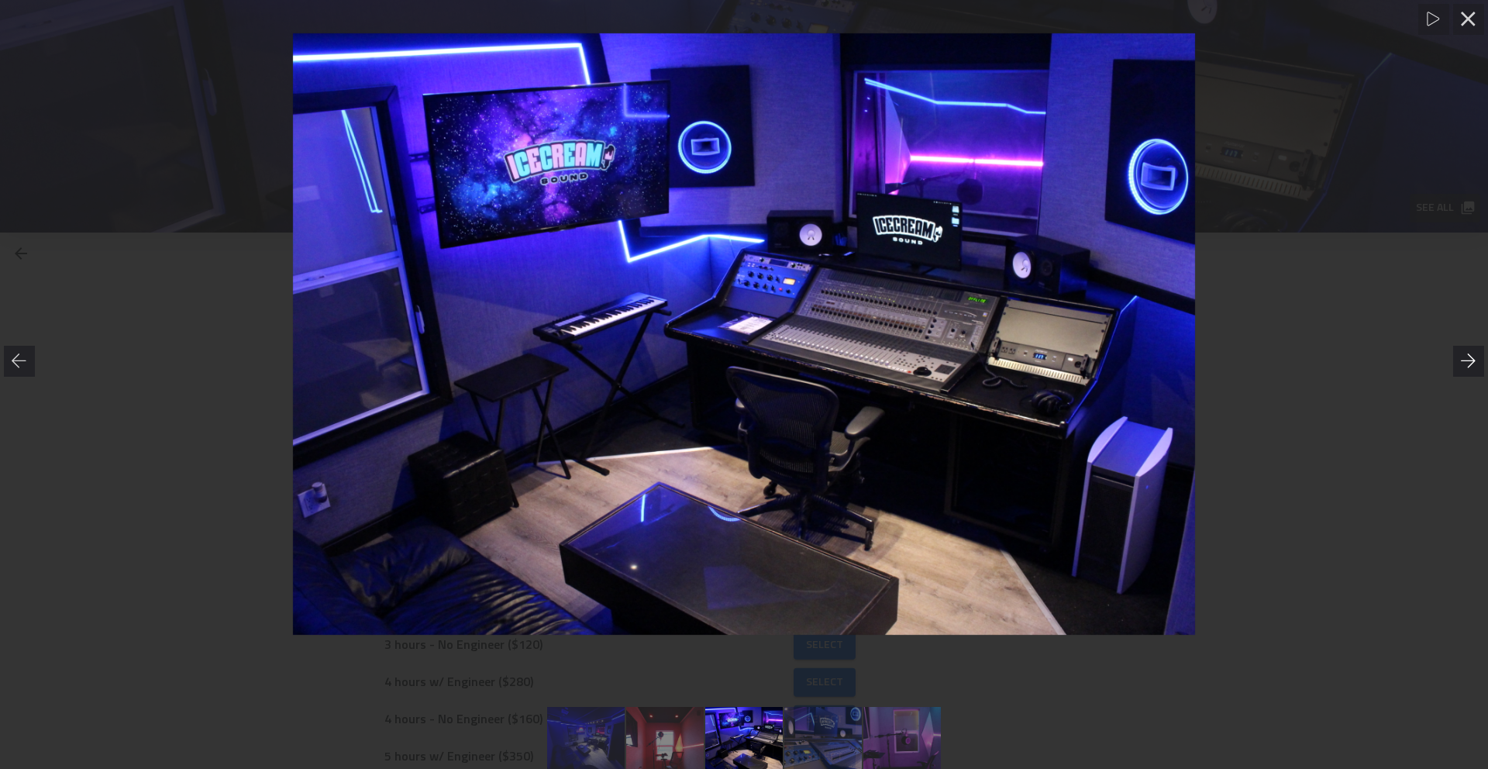
click at [1471, 364] on icon at bounding box center [1468, 360] width 15 height 14
